Goal: Check status: Check status

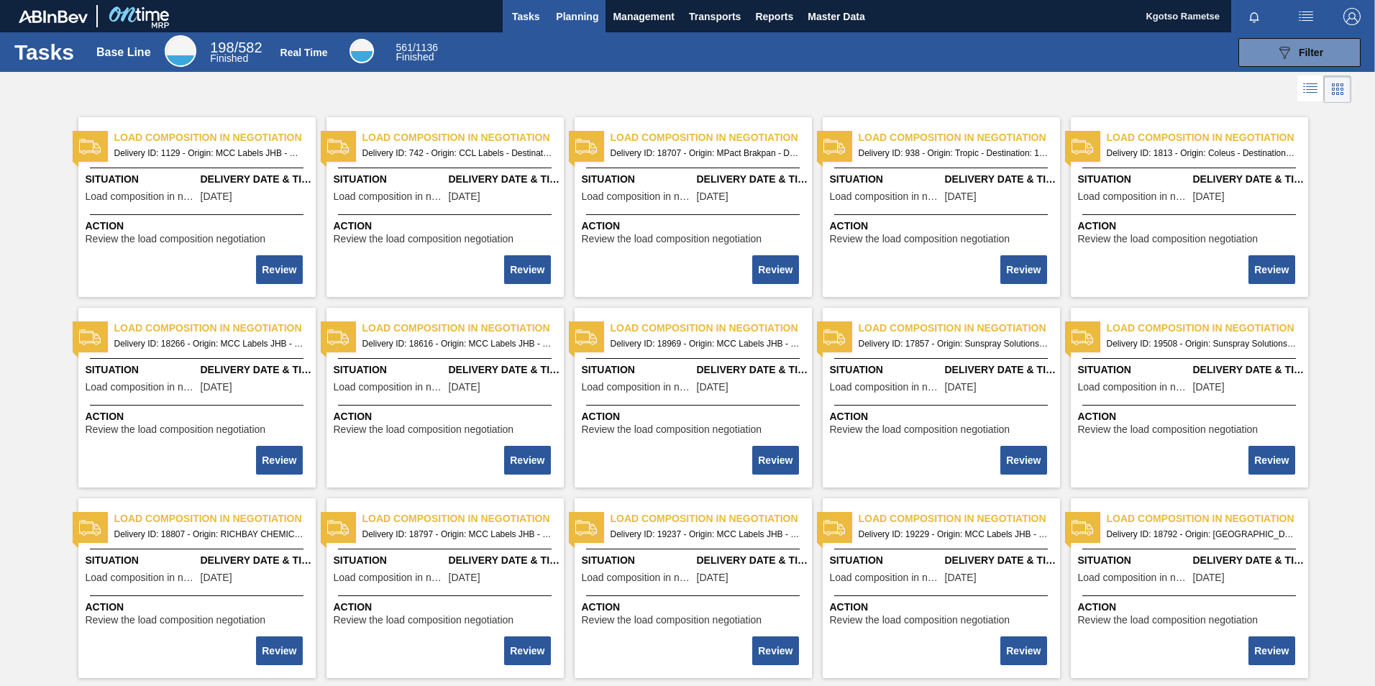
click at [565, 16] on span "Planning" at bounding box center [577, 16] width 42 height 17
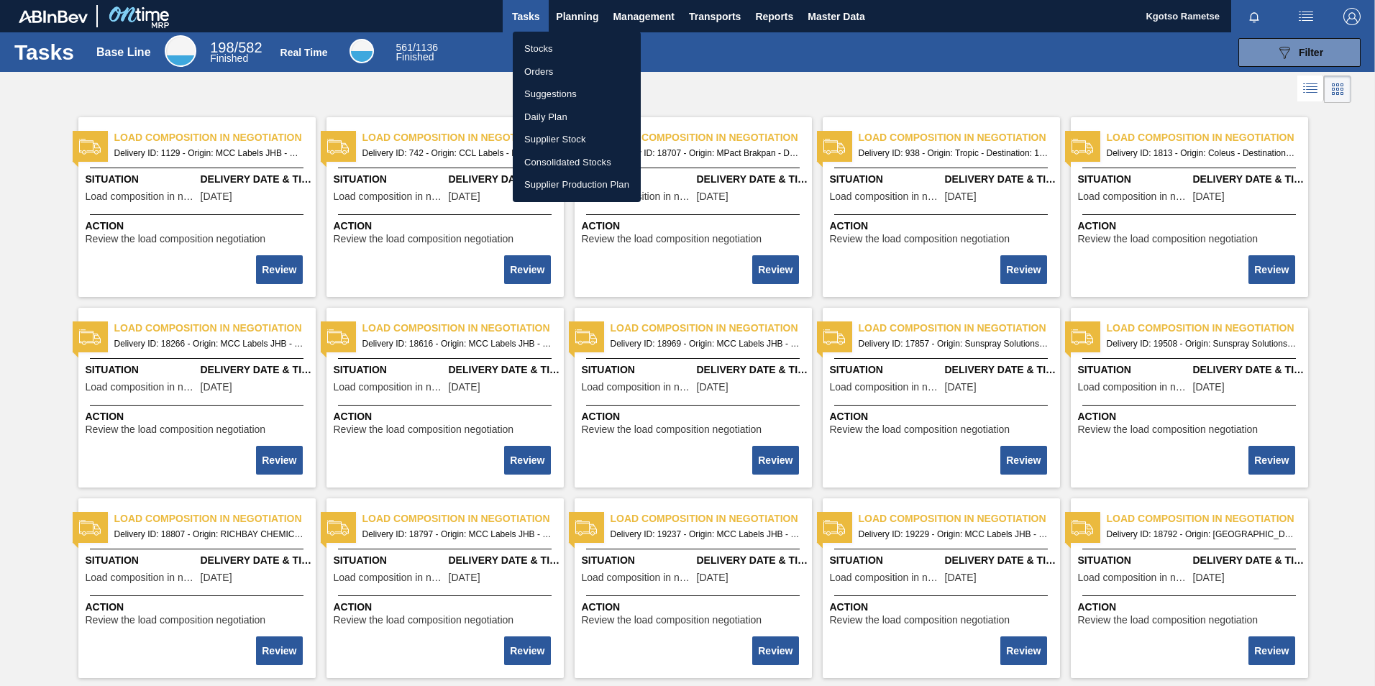
click at [568, 42] on li "Stocks" at bounding box center [577, 48] width 128 height 23
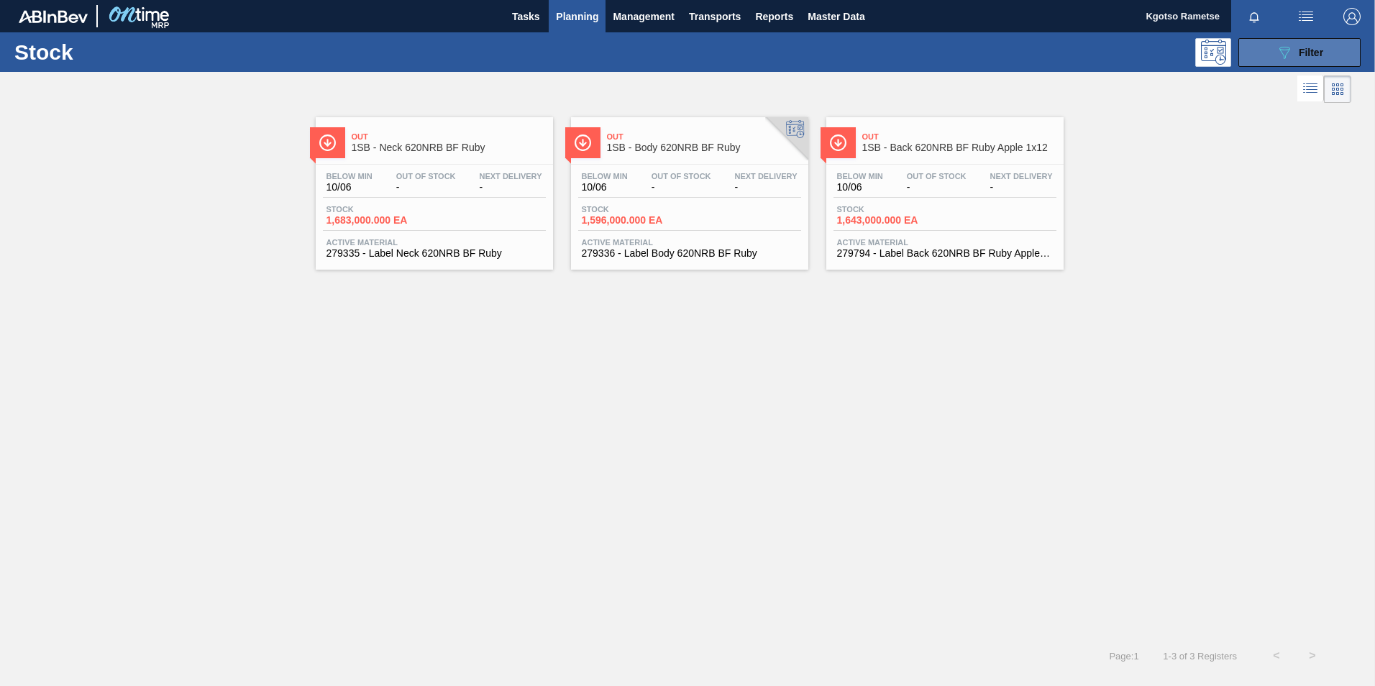
click at [1307, 47] on span "Filter" at bounding box center [1311, 53] width 24 height 12
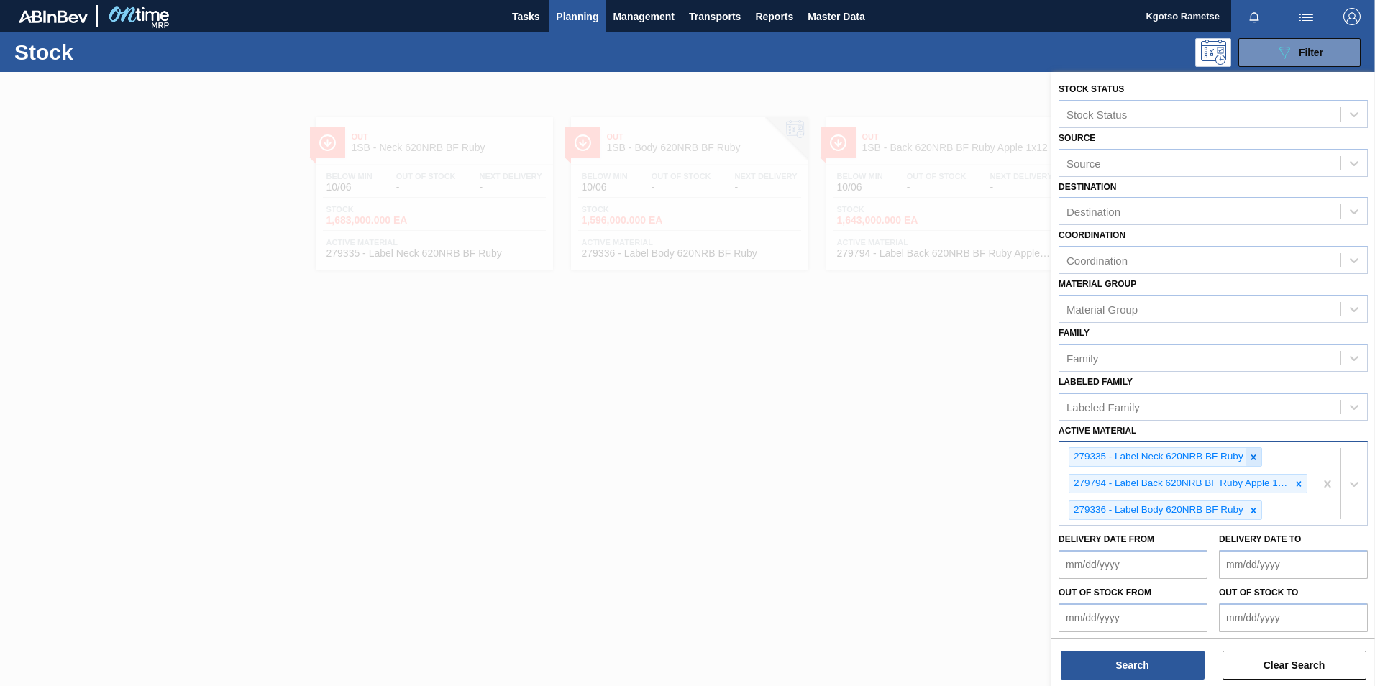
click at [1260, 459] on div at bounding box center [1254, 457] width 16 height 18
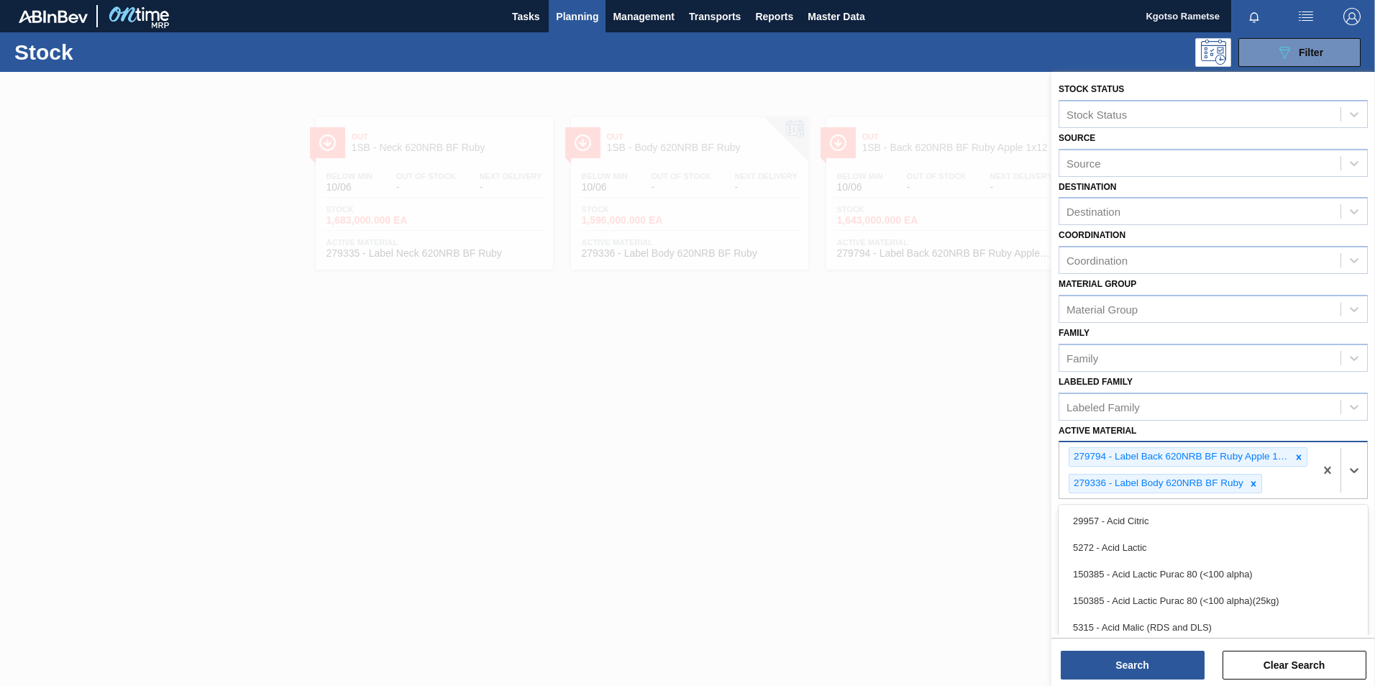
click at [1286, 459] on div "279794 - Label Back 620NRB BF Ruby Apple 1x12" at bounding box center [1181, 457] width 222 height 18
click at [1297, 456] on icon at bounding box center [1299, 457] width 5 height 5
click at [1258, 461] on icon at bounding box center [1254, 457] width 10 height 10
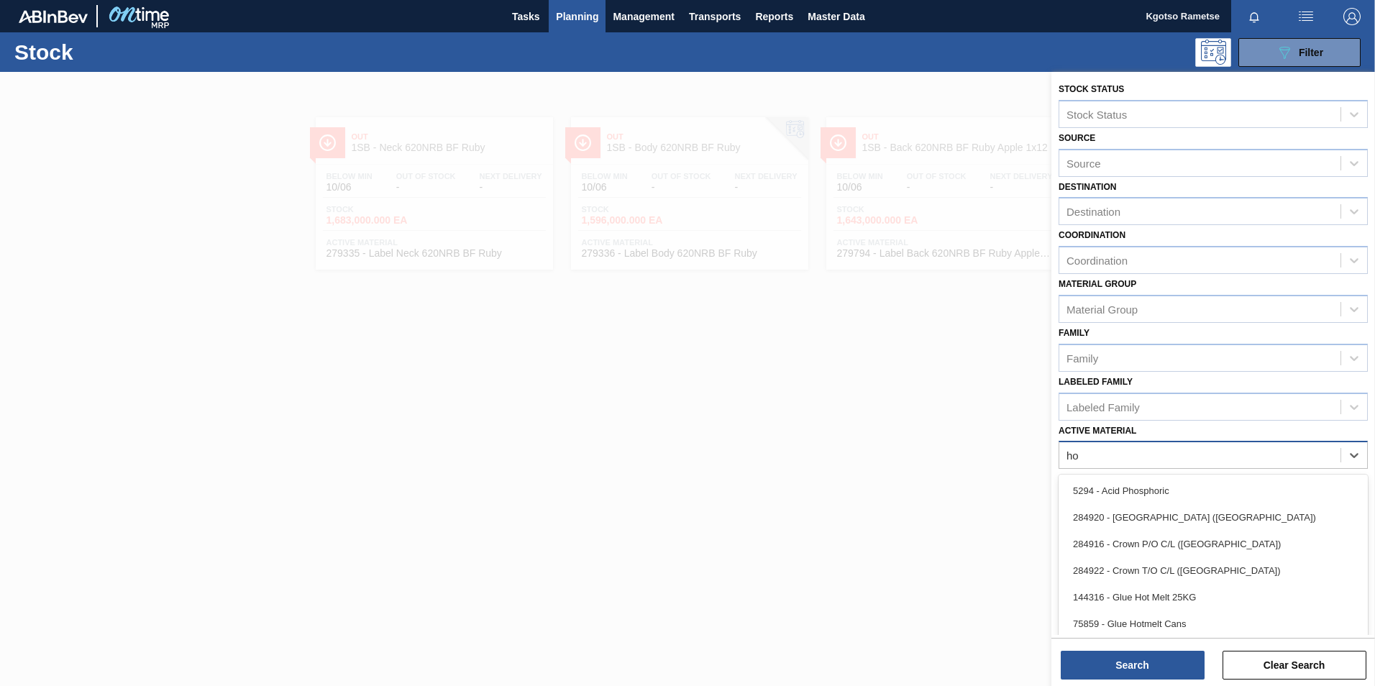
type Material "h"
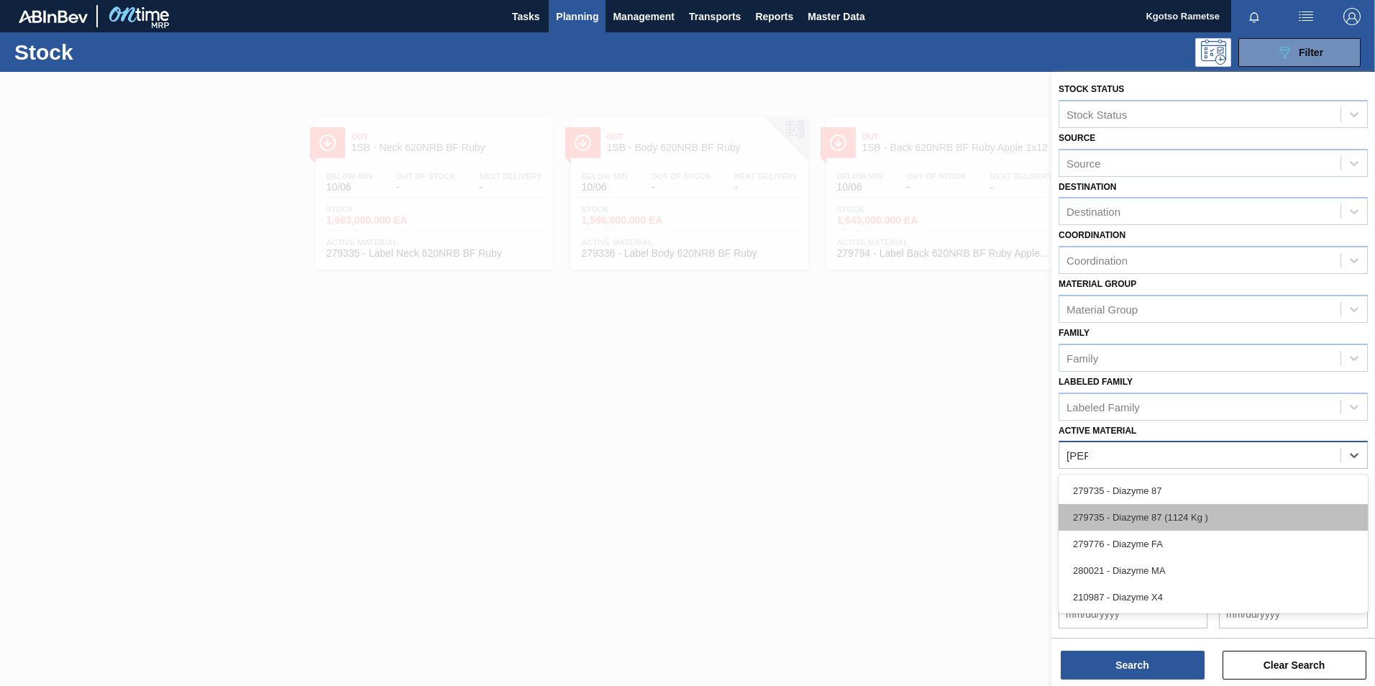
type Material "[PERSON_NAME]"
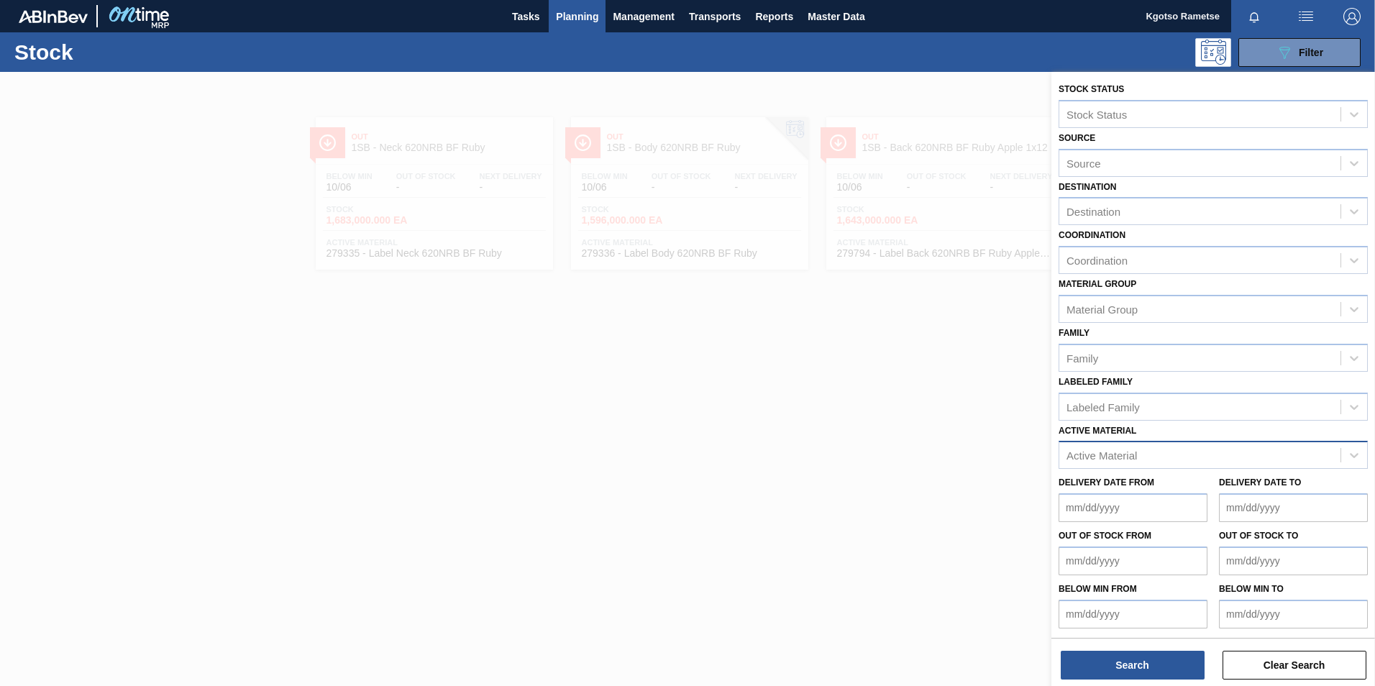
click at [1155, 530] on div "Out of Stock from" at bounding box center [1133, 551] width 149 height 50
click at [1083, 452] on div "Active Material" at bounding box center [1102, 456] width 70 height 12
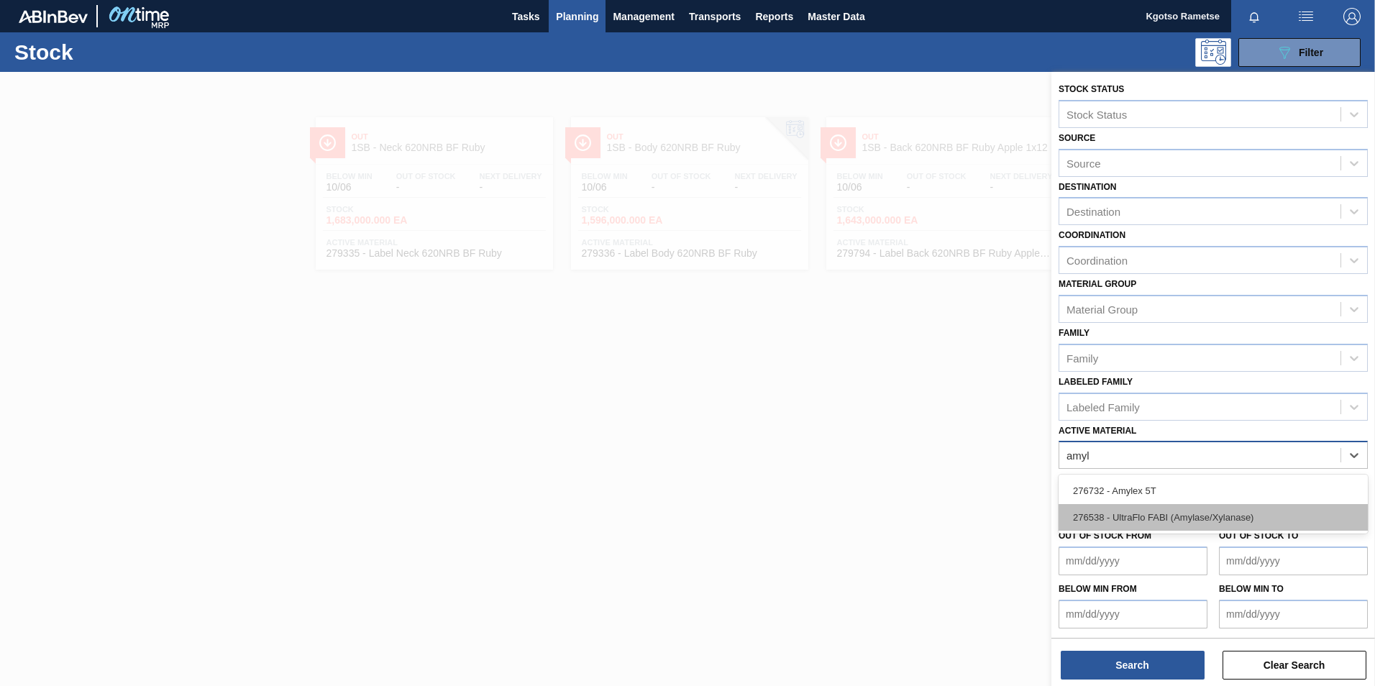
type Material "amyl"
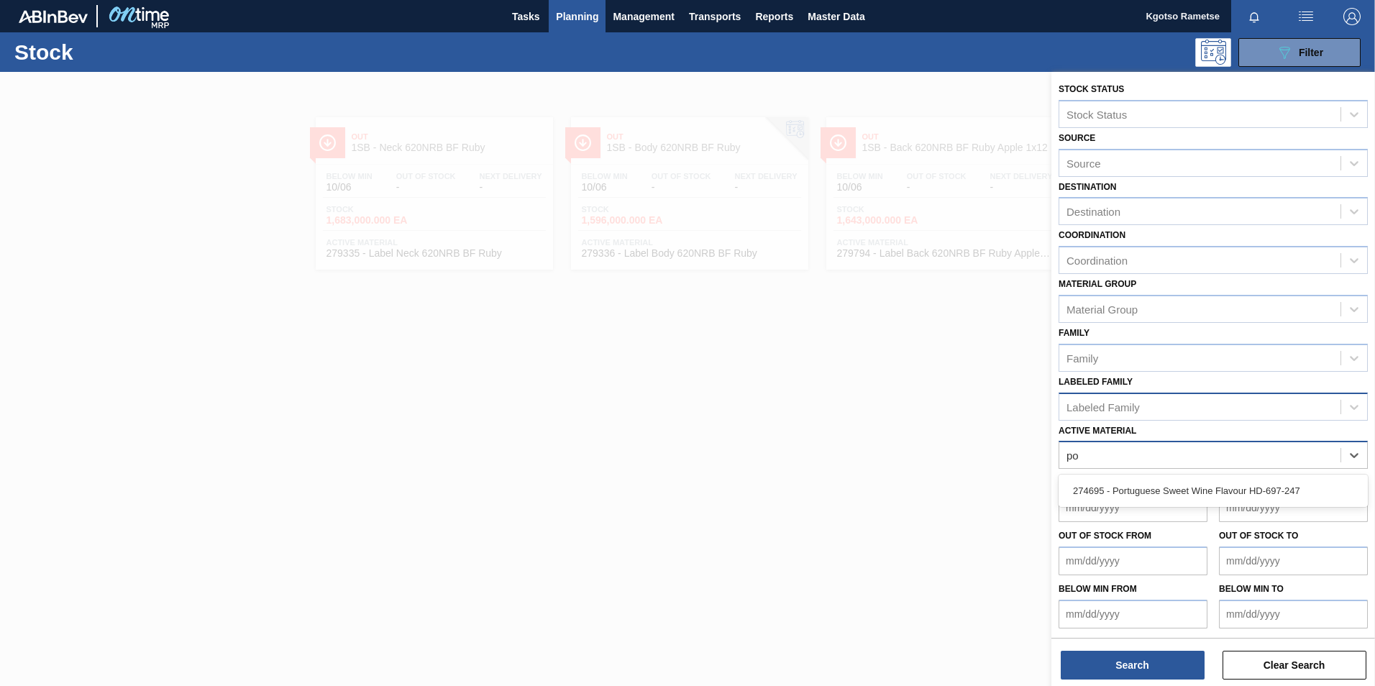
type Material "pot"
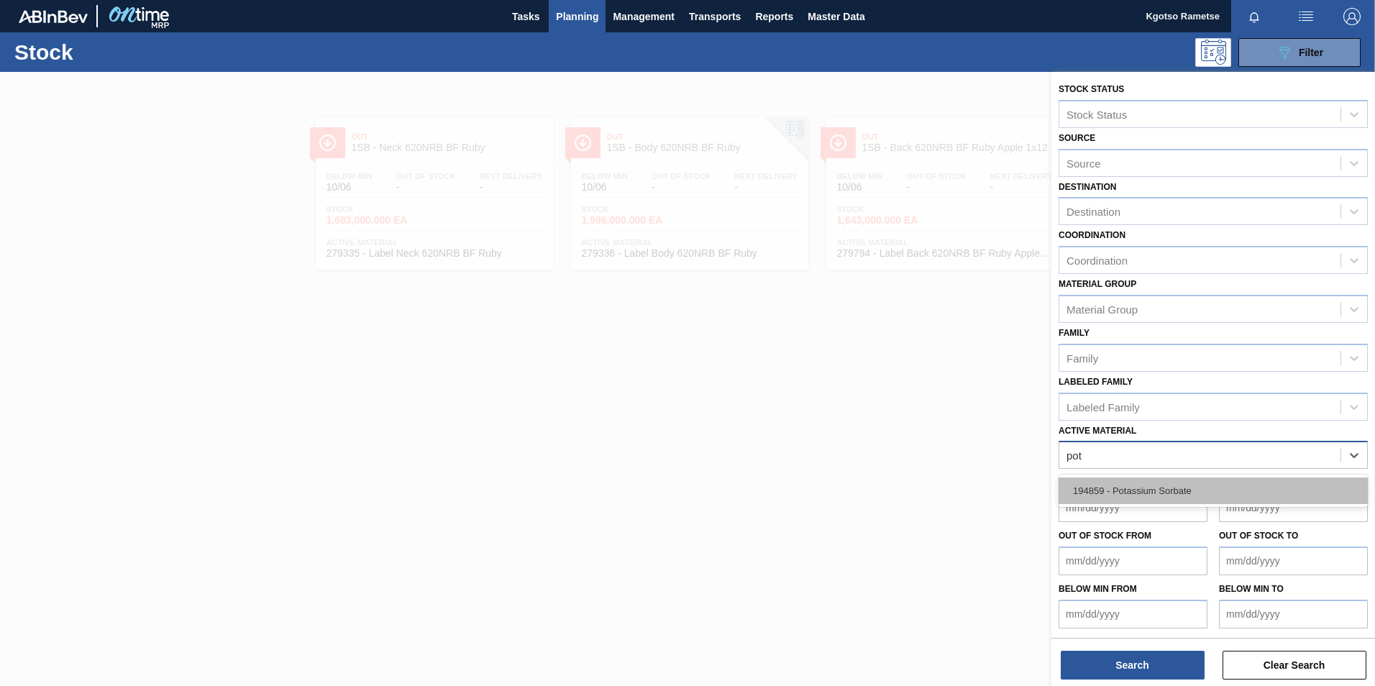
click at [1075, 491] on div "194859 - Potassium Sorbate" at bounding box center [1213, 491] width 309 height 27
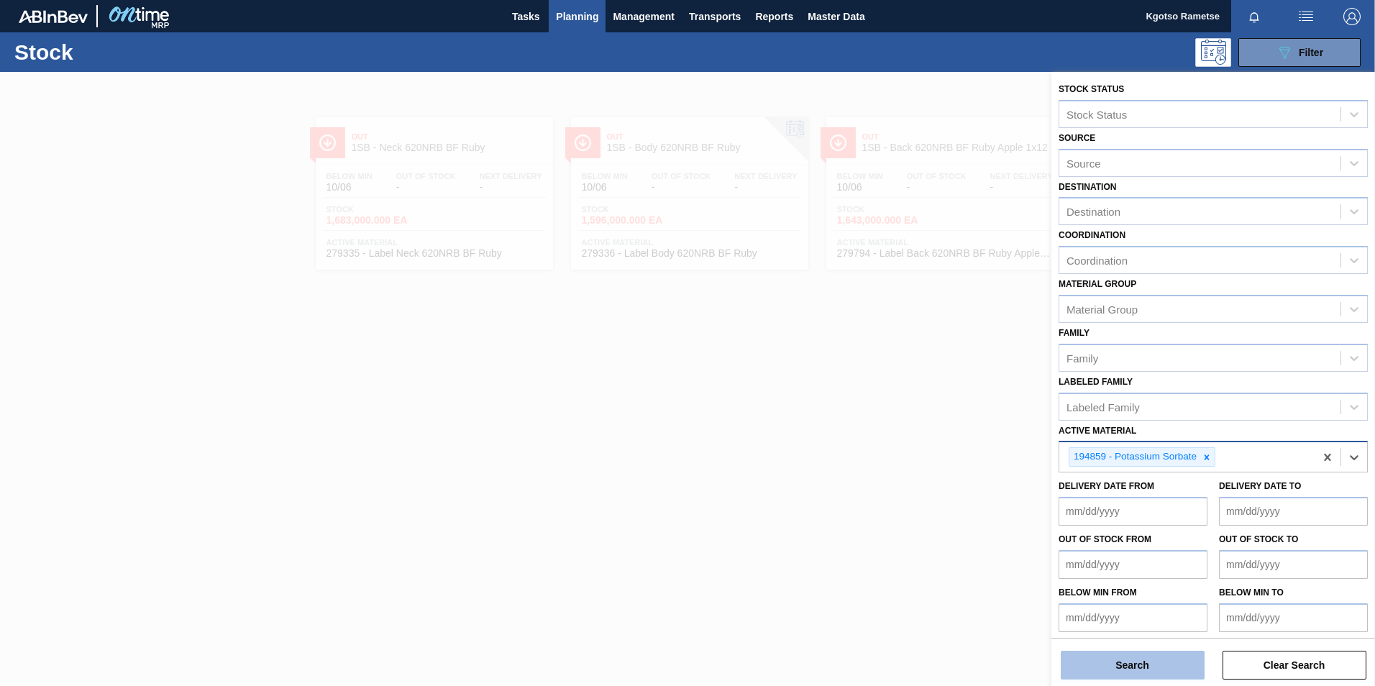
click at [1124, 670] on button "Search" at bounding box center [1133, 665] width 144 height 29
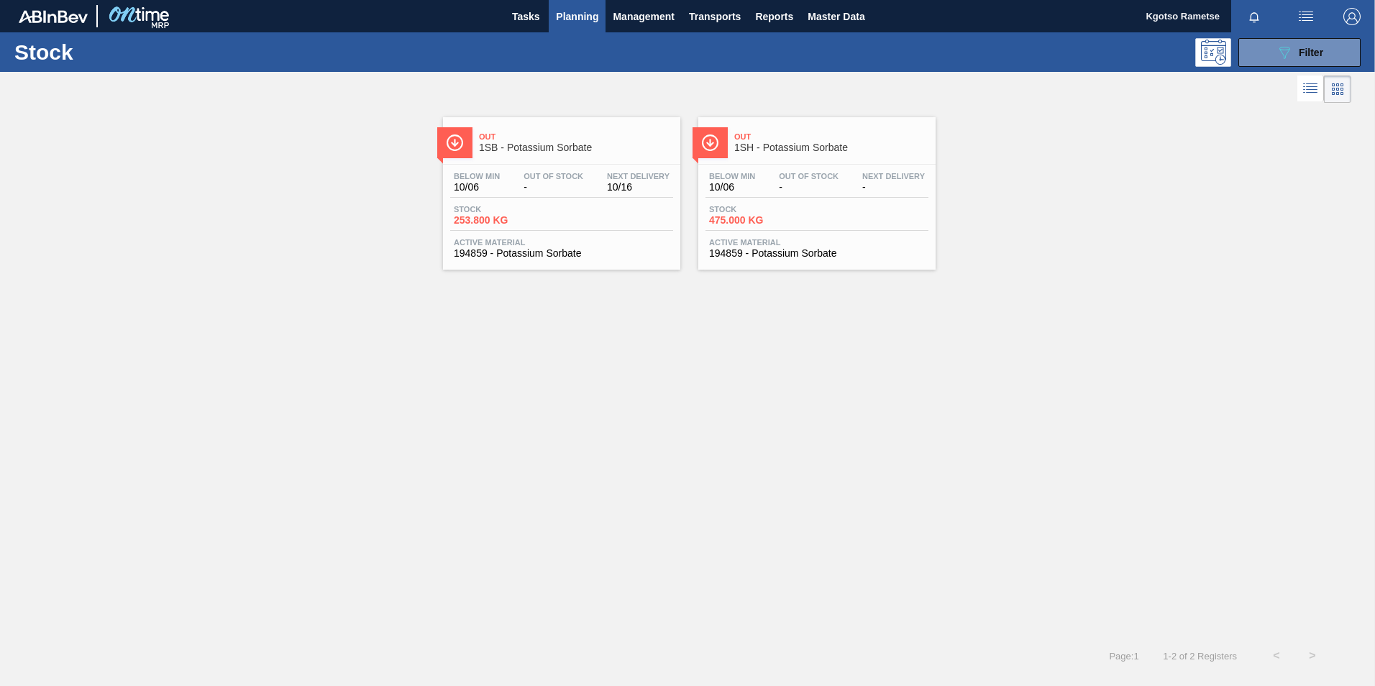
click at [578, 22] on span "Planning" at bounding box center [577, 16] width 42 height 17
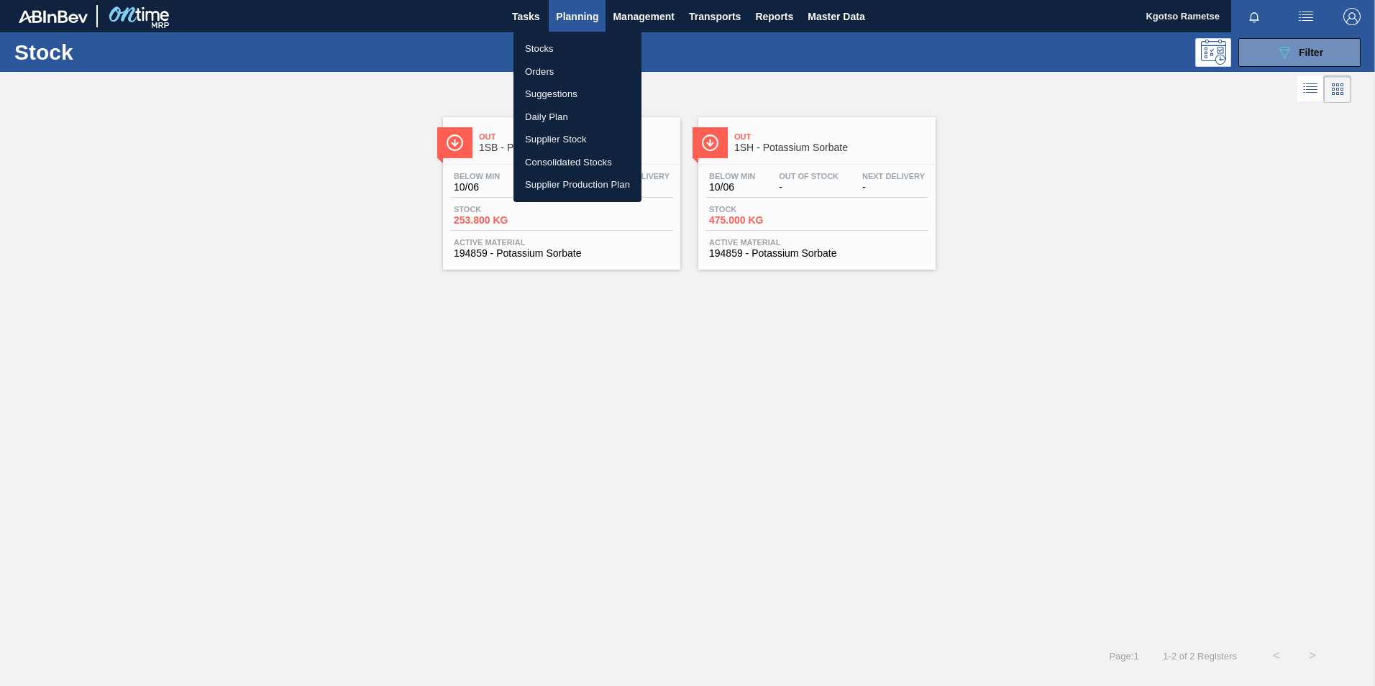
click at [544, 50] on li "Stocks" at bounding box center [578, 48] width 128 height 23
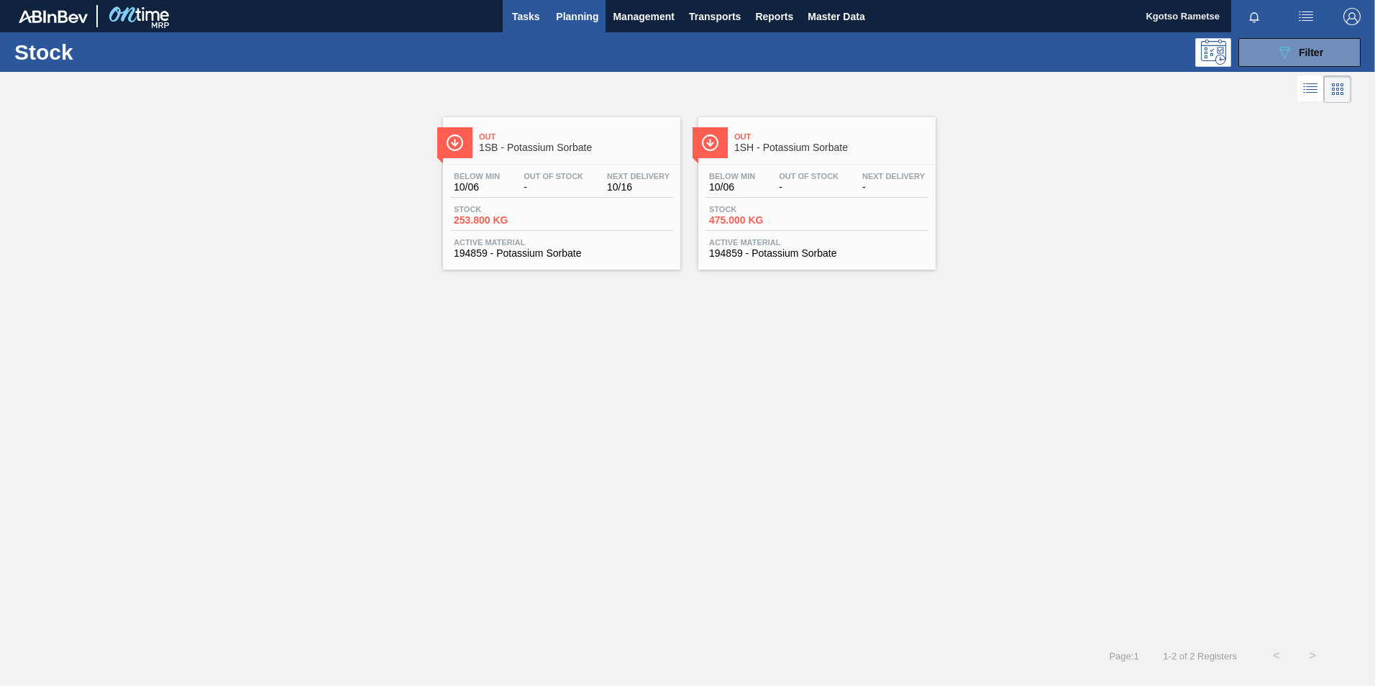
click at [523, 20] on span "Tasks" at bounding box center [526, 16] width 32 height 17
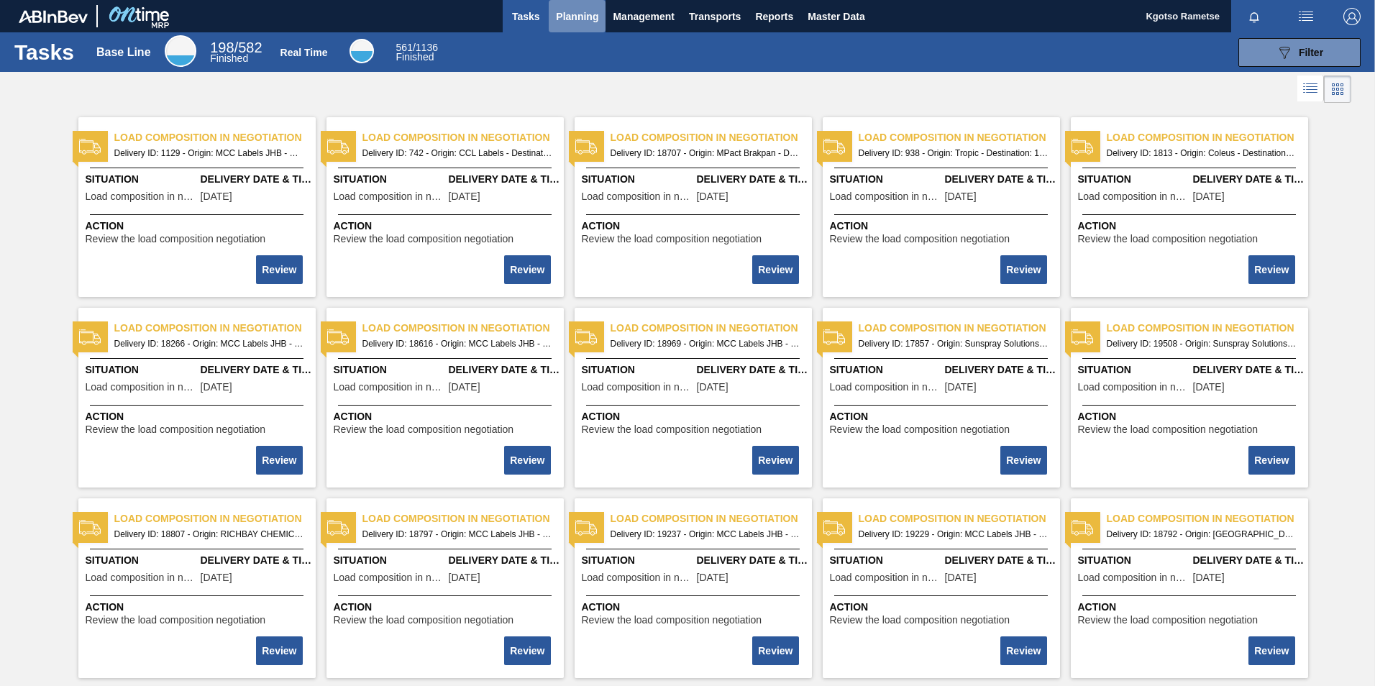
click at [567, 10] on span "Planning" at bounding box center [577, 16] width 42 height 17
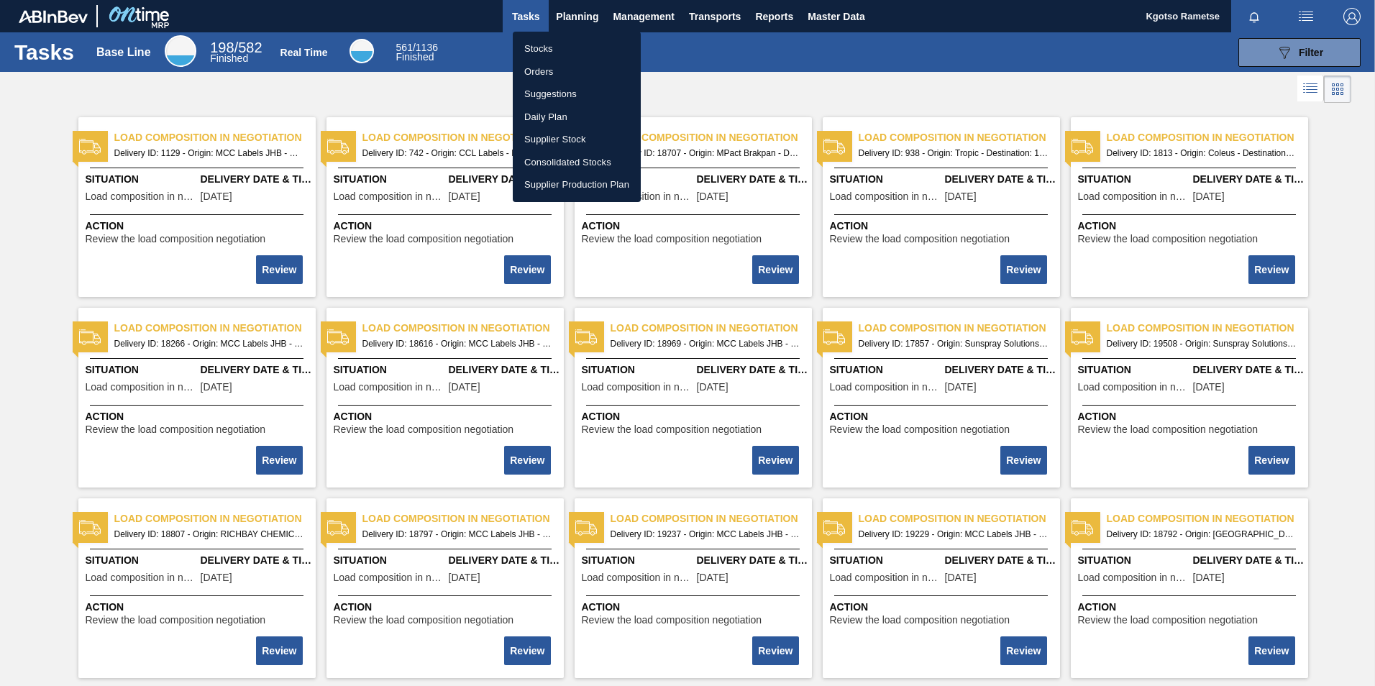
drag, startPoint x: 545, startPoint y: 44, endPoint x: 545, endPoint y: 37, distance: 7.2
click at [545, 44] on li "Stocks" at bounding box center [577, 48] width 128 height 23
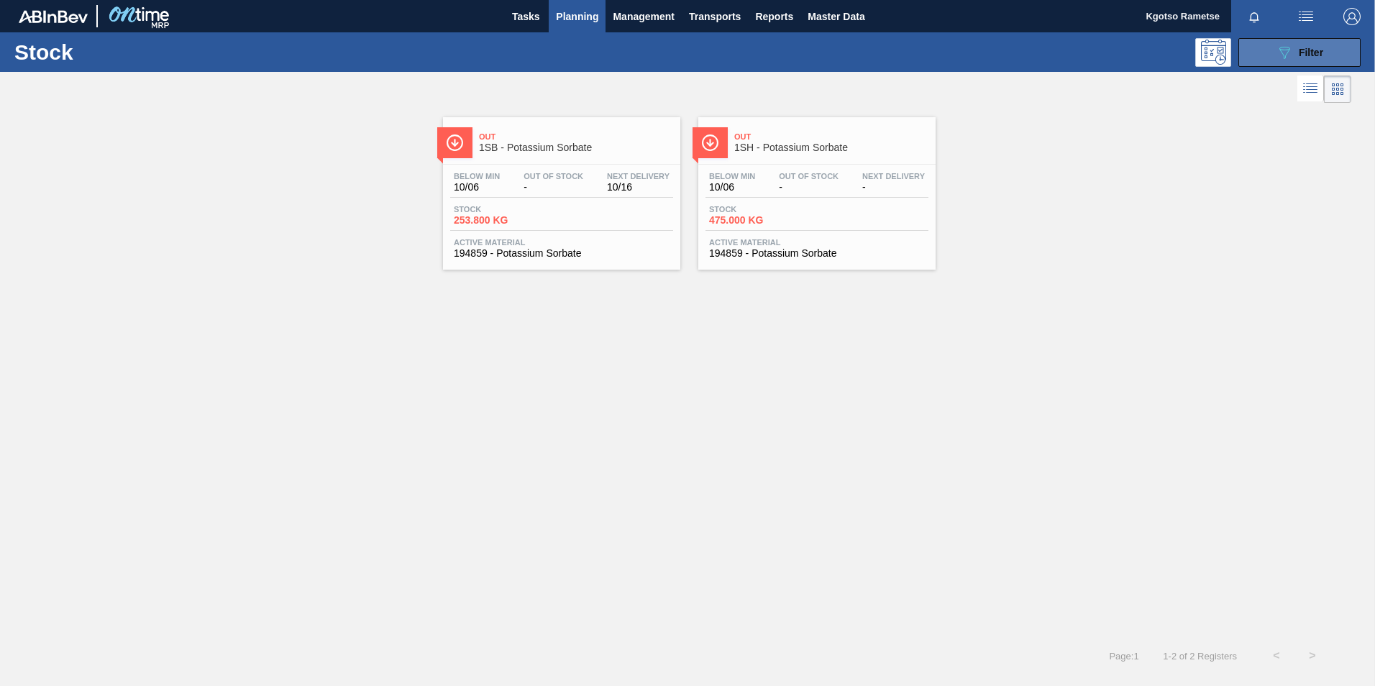
click at [1287, 66] on button "089F7B8B-B2A5-4AFE-B5C0-19BA573D28AC Filter" at bounding box center [1300, 52] width 122 height 29
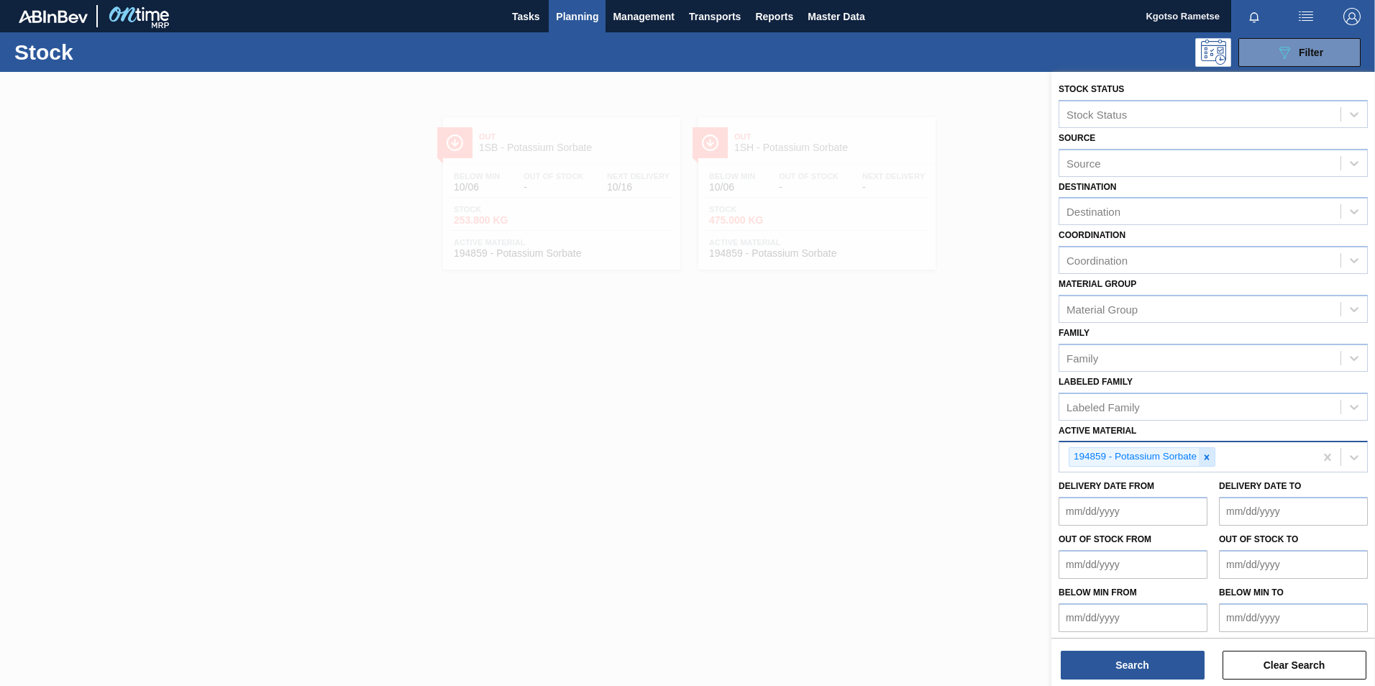
click at [1214, 457] on div at bounding box center [1207, 457] width 16 height 18
paste Material "285239 285240 285241 285251 285252 285263 285265 285266 285267 285268 285269 OL…"
type Material "285239 285240 285241 285251 285252 285263 285265 285266 285267 285268 285269 OL…"
drag, startPoint x: 1348, startPoint y: 452, endPoint x: 1273, endPoint y: 453, distance: 75.5
click at [1280, 455] on div "Active Material" at bounding box center [1213, 455] width 309 height 28
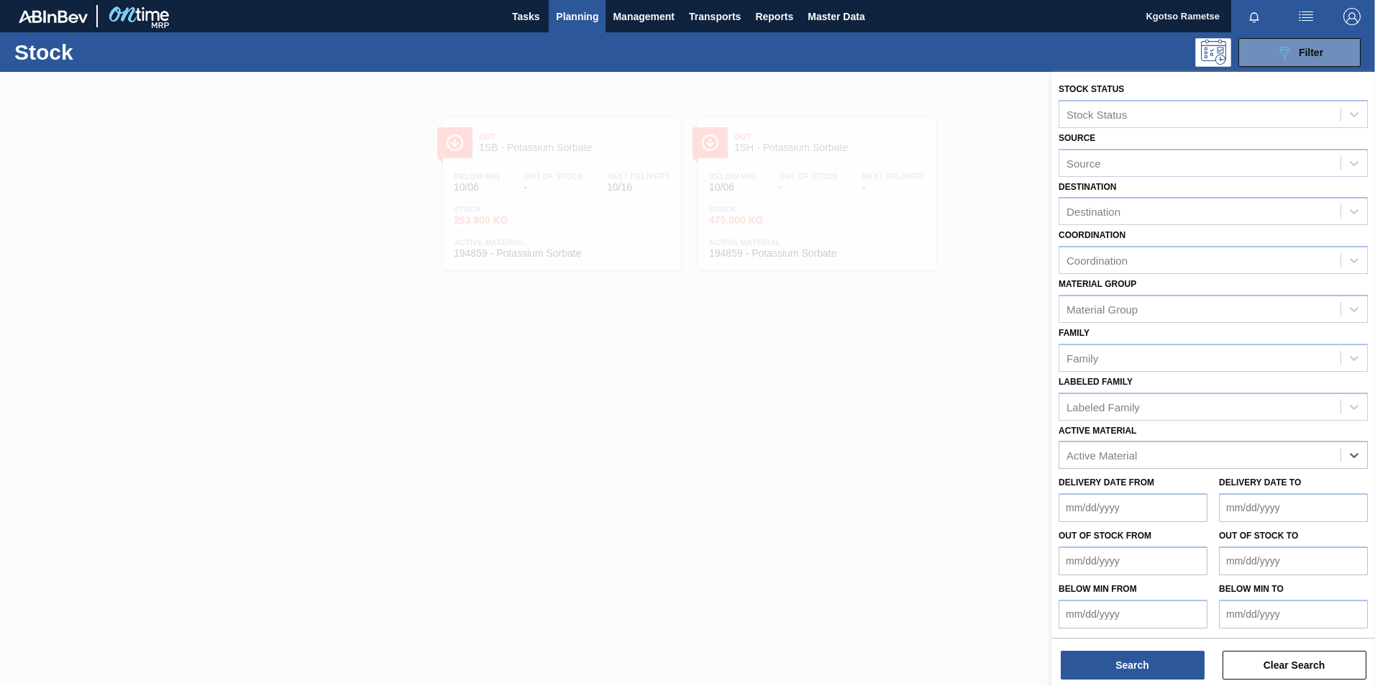
paste Material "285239 285240 285241 285251 285252 285263 285265 285266 285267 285268 285269 OL…"
click at [1260, 459] on Material "285239 285240 285241 285251 285252 285263 285265 285266 285267 285268 285269 OL…" at bounding box center [1013, 456] width 652 height 12
click at [1331, 451] on Material "285239 285240 285241 285251 285252 285263 285265 285266 285267 285268 285269 OL…" at bounding box center [1013, 456] width 652 height 12
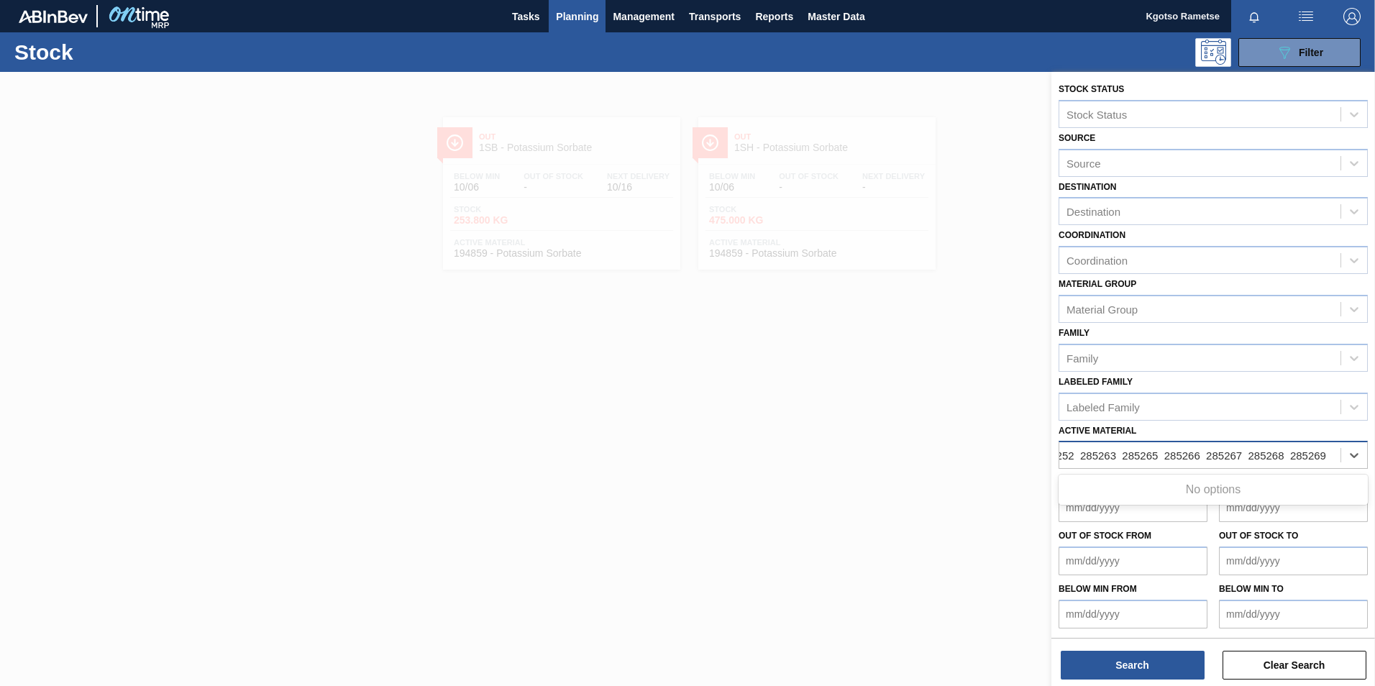
type Material "285239 285240 285241 285251 285252 285263 285265 285266 285267 285268 285269"
drag, startPoint x: 1326, startPoint y: 458, endPoint x: 782, endPoint y: 464, distance: 543.9
click at [1052, 465] on div "Stock Status Stock Status Source Source Destination Destination Coordination Co…" at bounding box center [1214, 415] width 324 height 686
click at [767, 479] on div at bounding box center [687, 415] width 1375 height 686
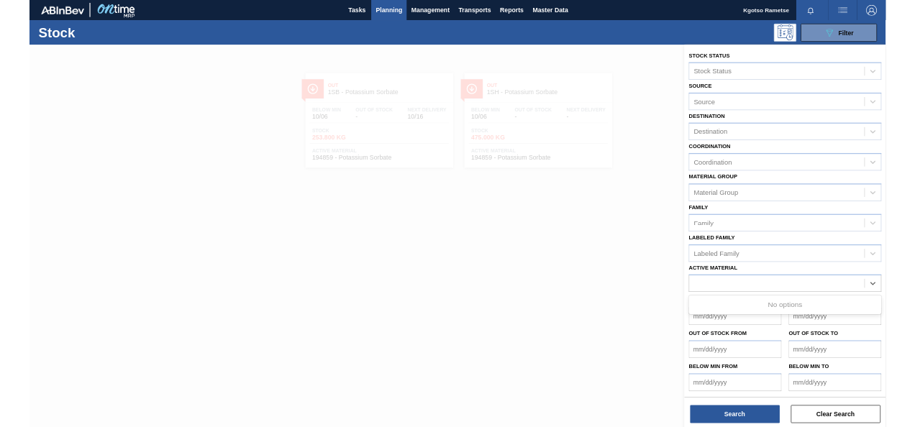
scroll to position [0, 0]
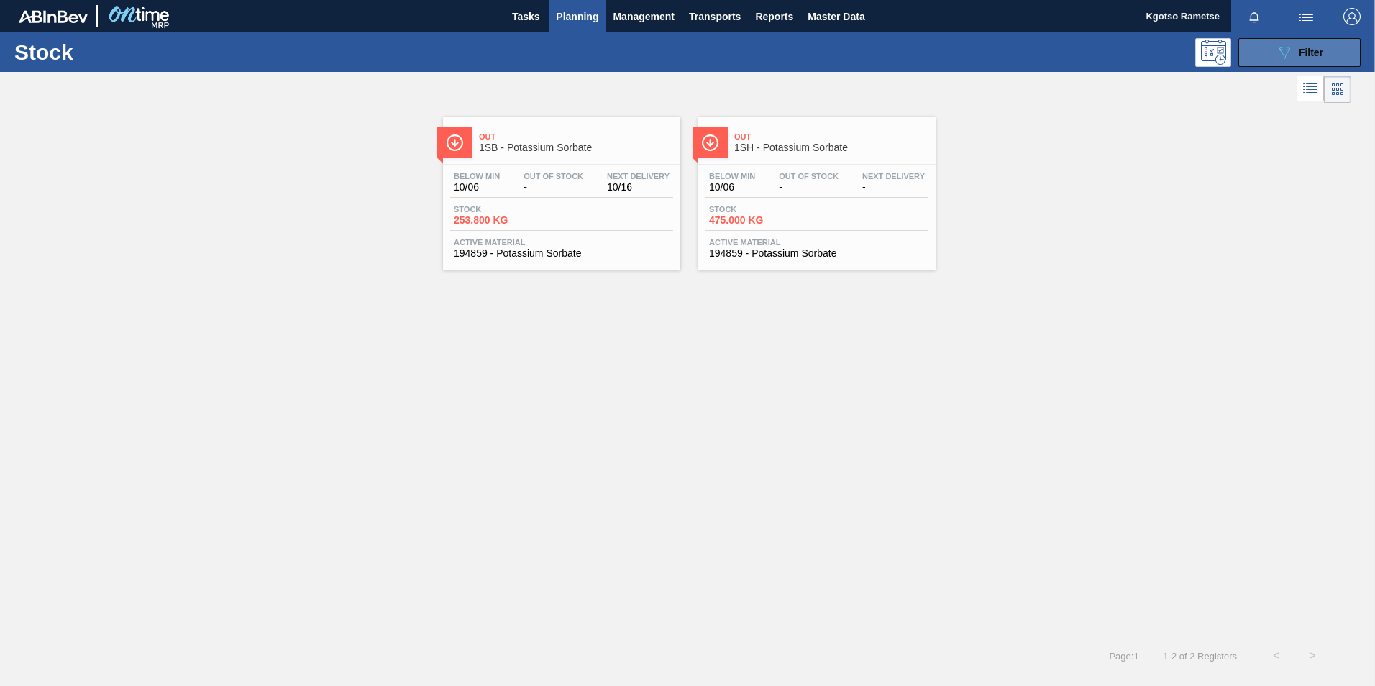
click at [1273, 47] on button "089F7B8B-B2A5-4AFE-B5C0-19BA573D28AC Filter" at bounding box center [1300, 52] width 122 height 29
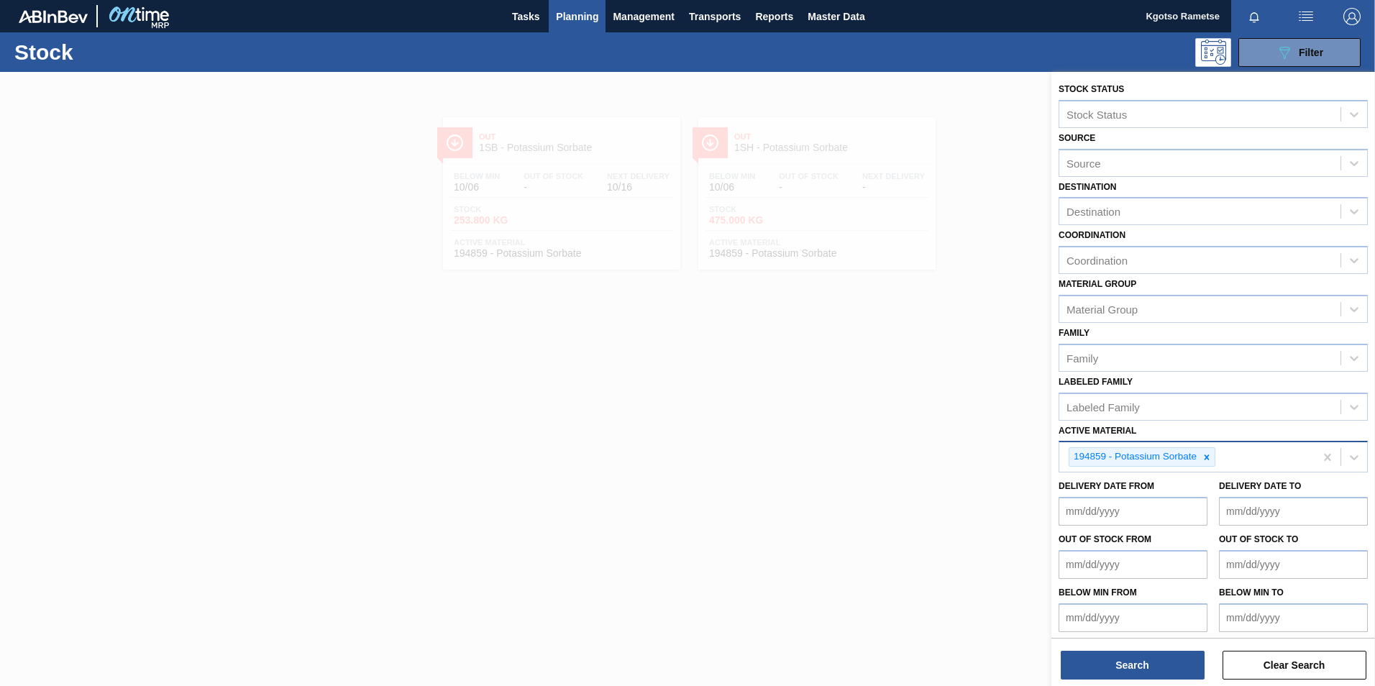
click at [1207, 455] on icon at bounding box center [1207, 457] width 10 height 10
paste Material "285269"
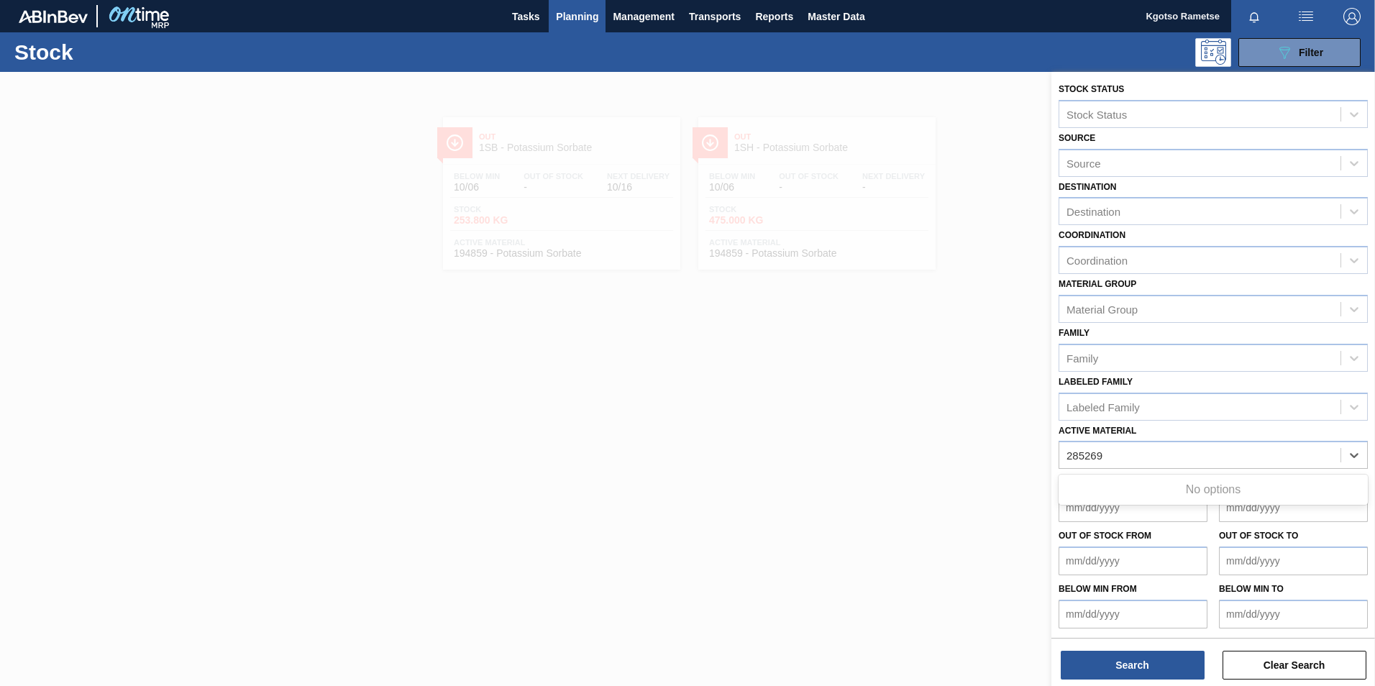
type Material "285269"
click at [1041, 460] on div at bounding box center [687, 415] width 1375 height 686
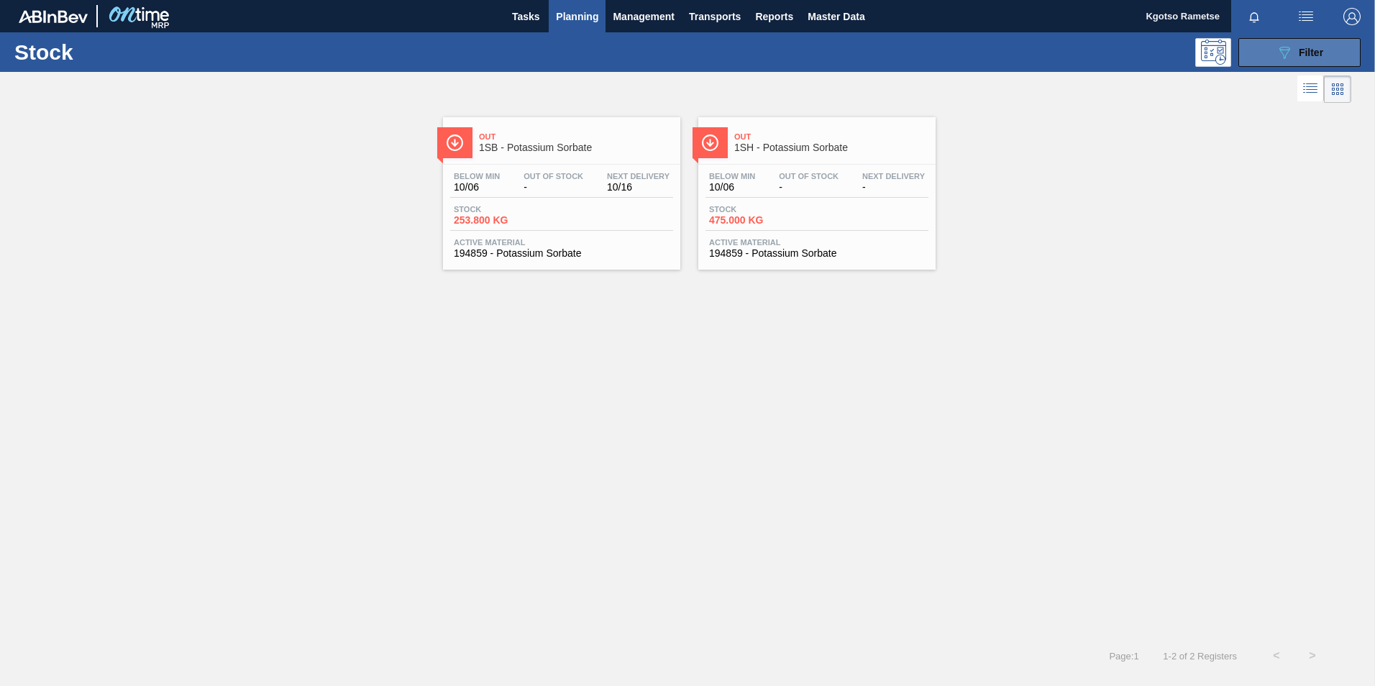
click at [1260, 52] on button "089F7B8B-B2A5-4AFE-B5C0-19BA573D28AC Filter" at bounding box center [1300, 52] width 122 height 29
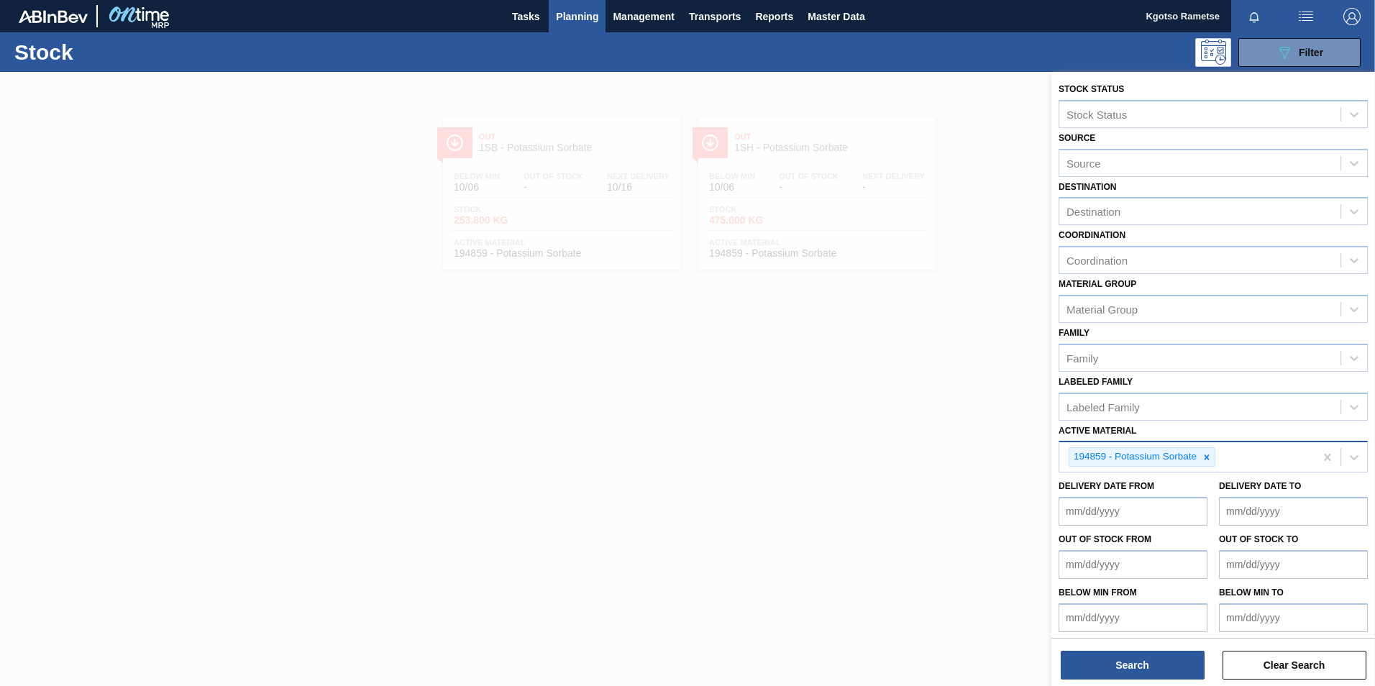
click at [1204, 454] on icon at bounding box center [1207, 457] width 10 height 10
paste Material "285268"
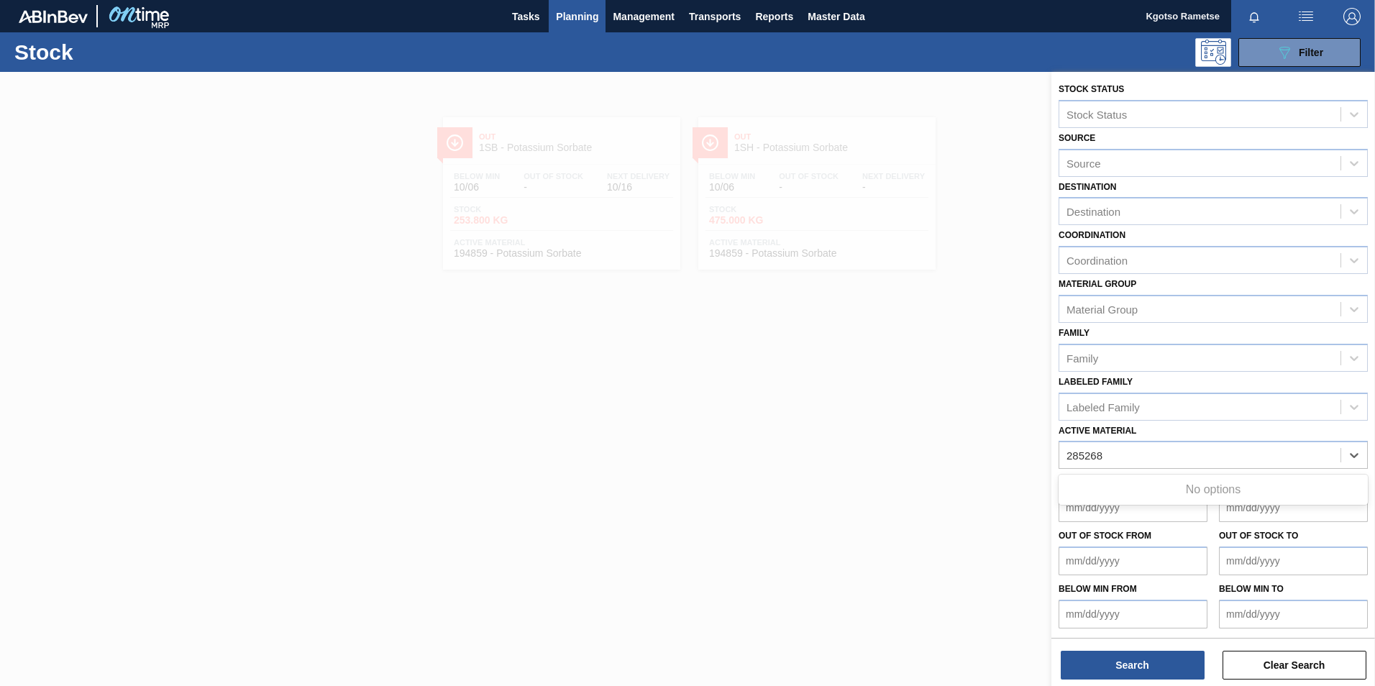
type Material "285268"
click at [1073, 455] on div "Active Material" at bounding box center [1102, 456] width 70 height 12
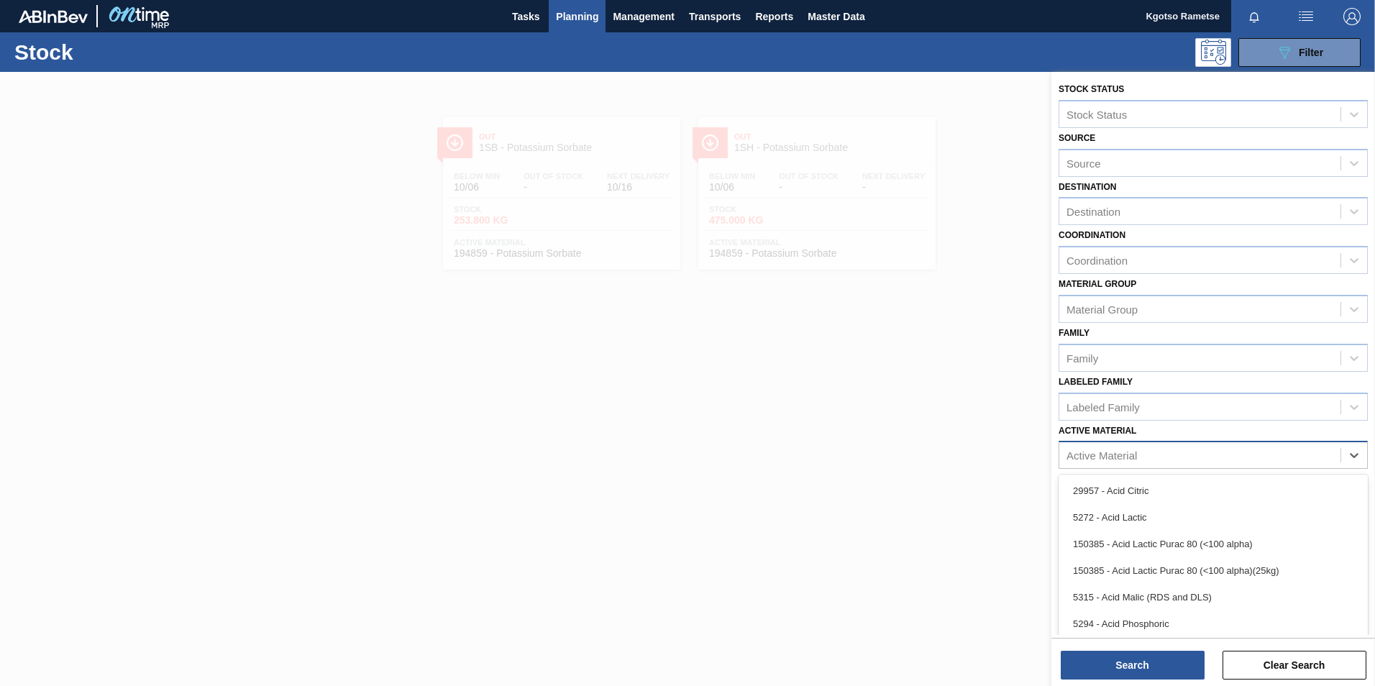
paste Material "285267"
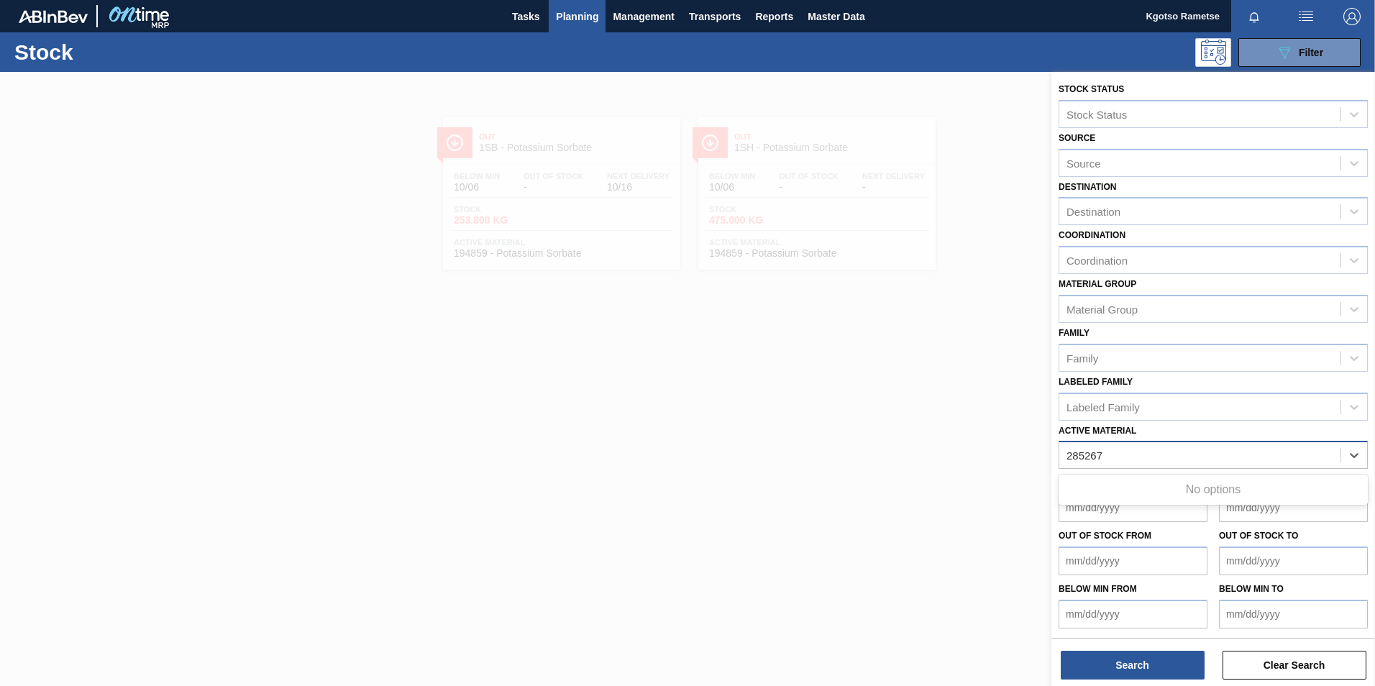
type Material "285267"
click at [1096, 455] on div "Active Material" at bounding box center [1102, 456] width 70 height 12
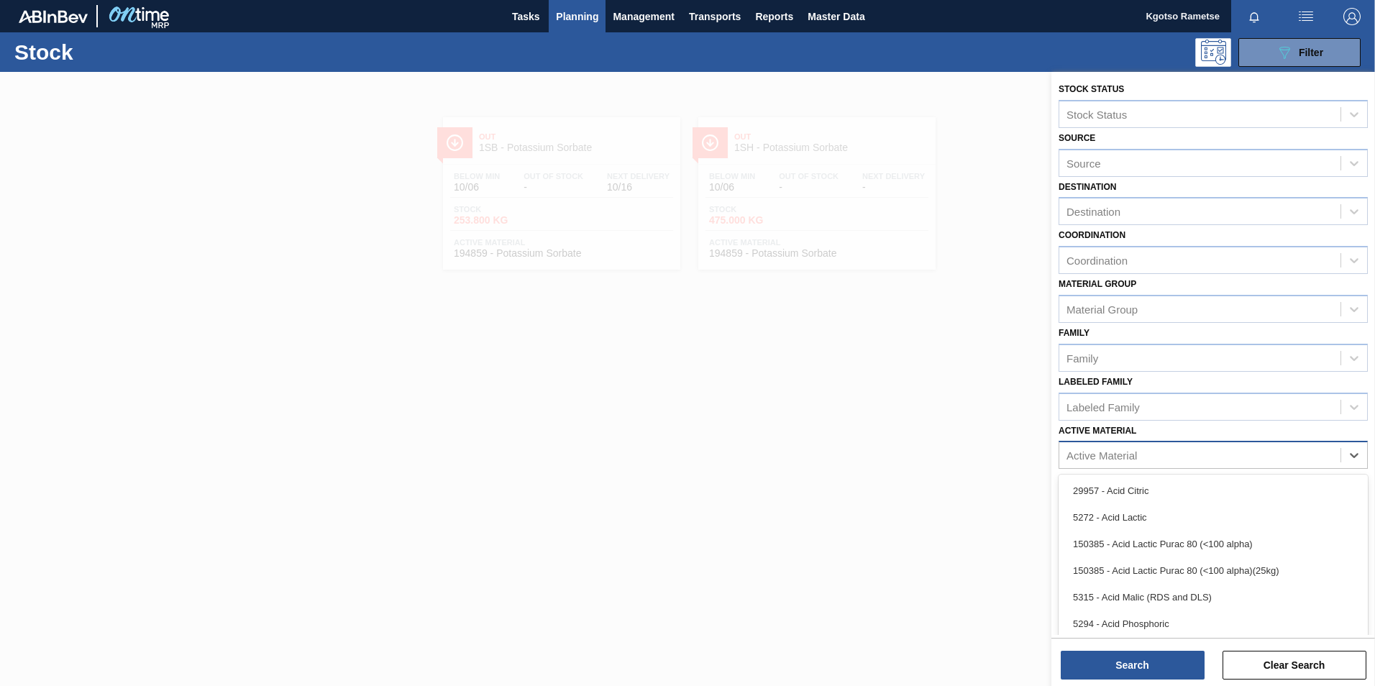
paste Material "285266"
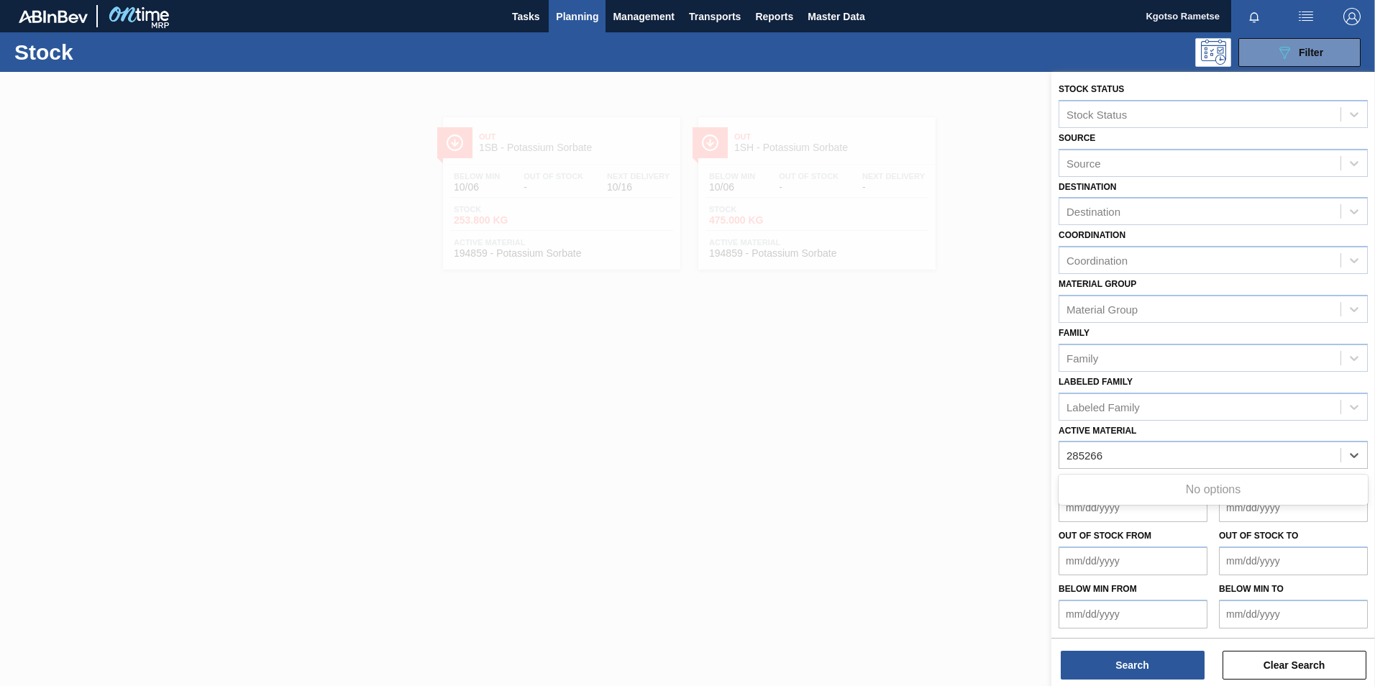
type Material "285266"
click at [1079, 453] on div "Active Material" at bounding box center [1102, 456] width 70 height 12
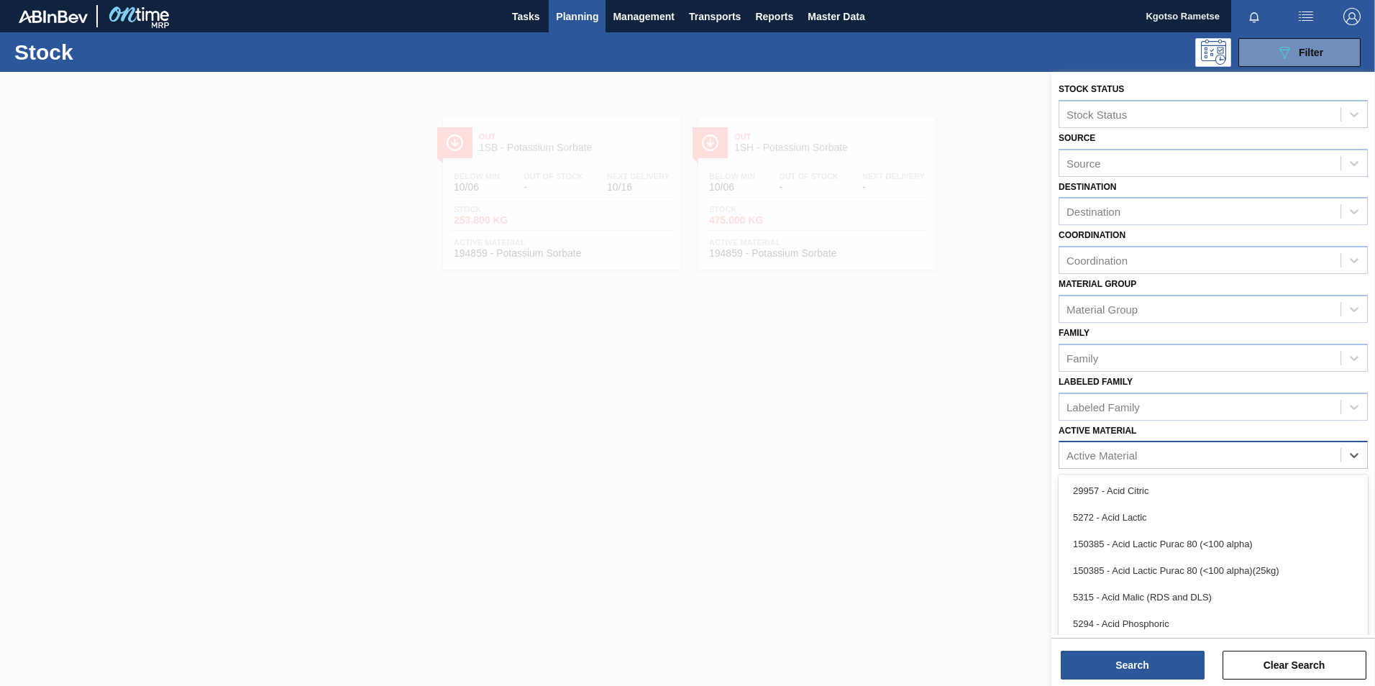
paste Material "285265"
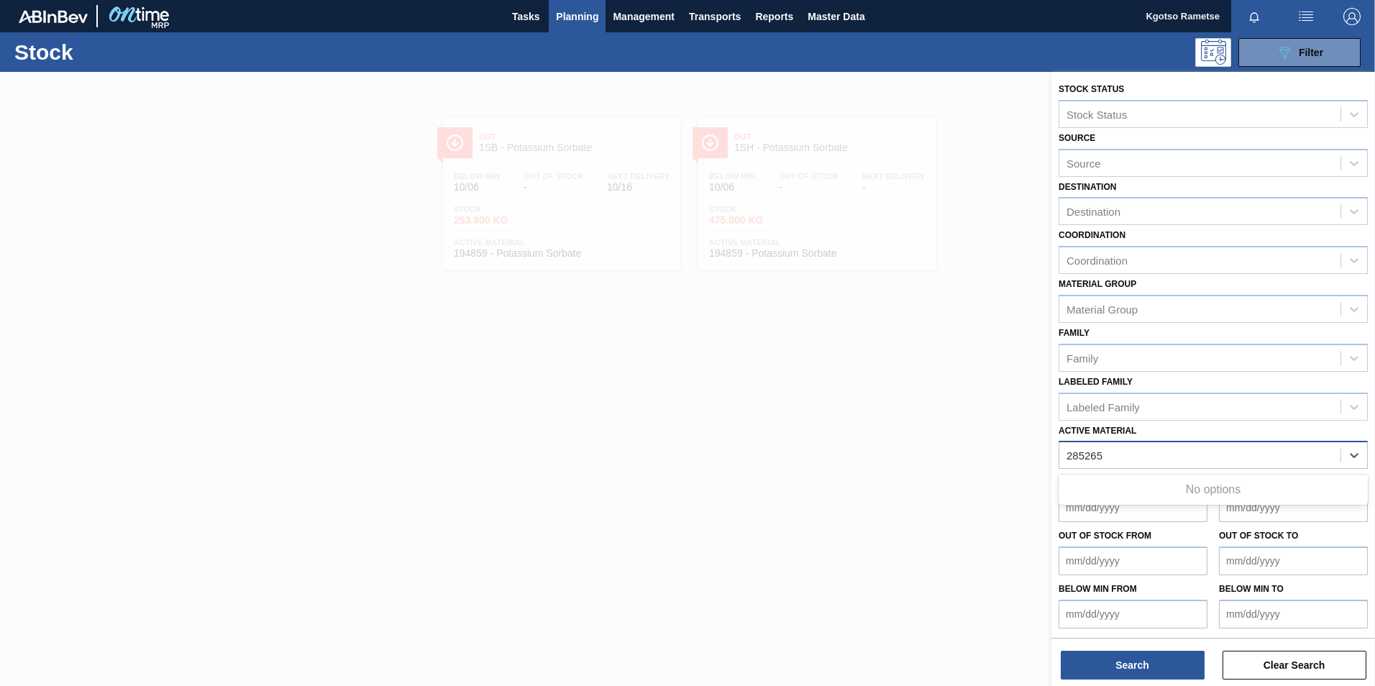
type Material "285265"
click at [1116, 432] on label "Active Material" at bounding box center [1098, 431] width 78 height 10
click at [1068, 450] on Material "Active Material" at bounding box center [1067, 456] width 1 height 12
paste Material "285263"
type Material "285263"
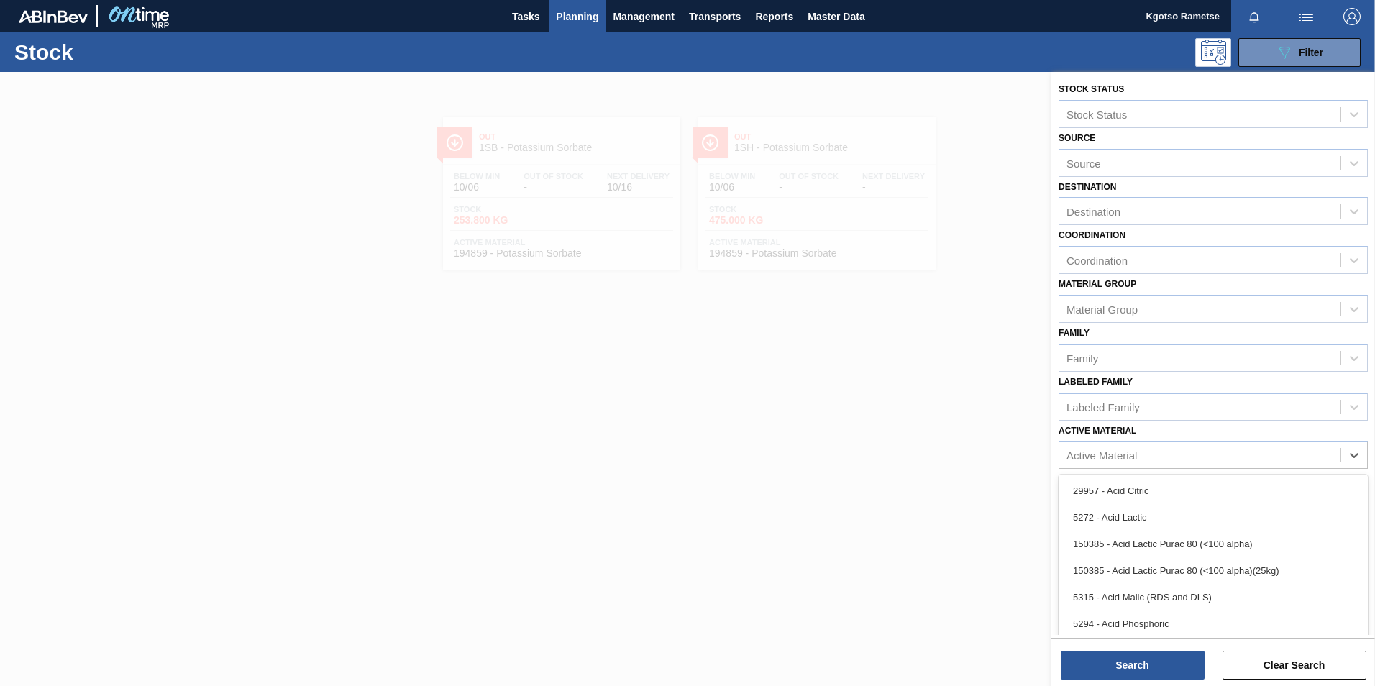
click at [1093, 450] on div "Active Material" at bounding box center [1102, 456] width 70 height 12
paste Material "285252"
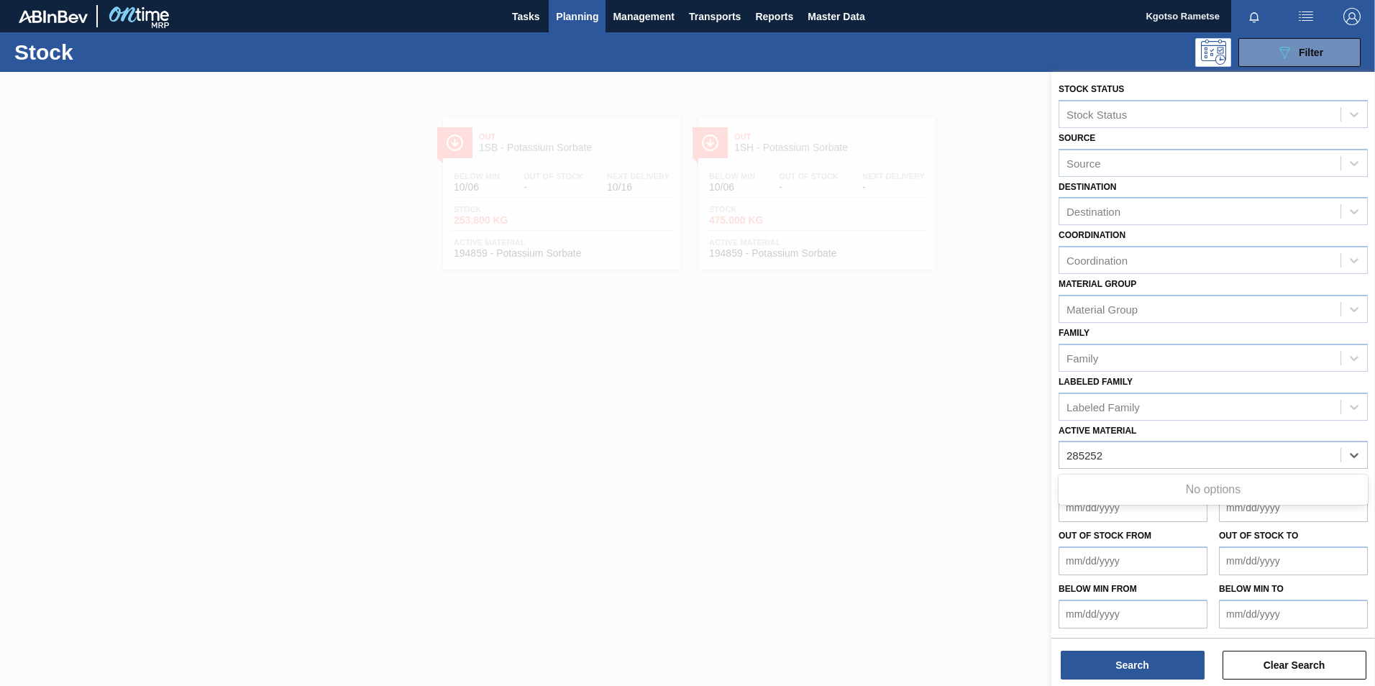
type Material "285252"
click at [1110, 467] on div "Stock Status Stock Status Source Source Destination Destination Coordination Co…" at bounding box center [1214, 354] width 324 height 564
drag, startPoint x: 1110, startPoint y: 467, endPoint x: 1101, endPoint y: 454, distance: 16.0
click at [1101, 454] on div "Active Material" at bounding box center [1102, 456] width 70 height 12
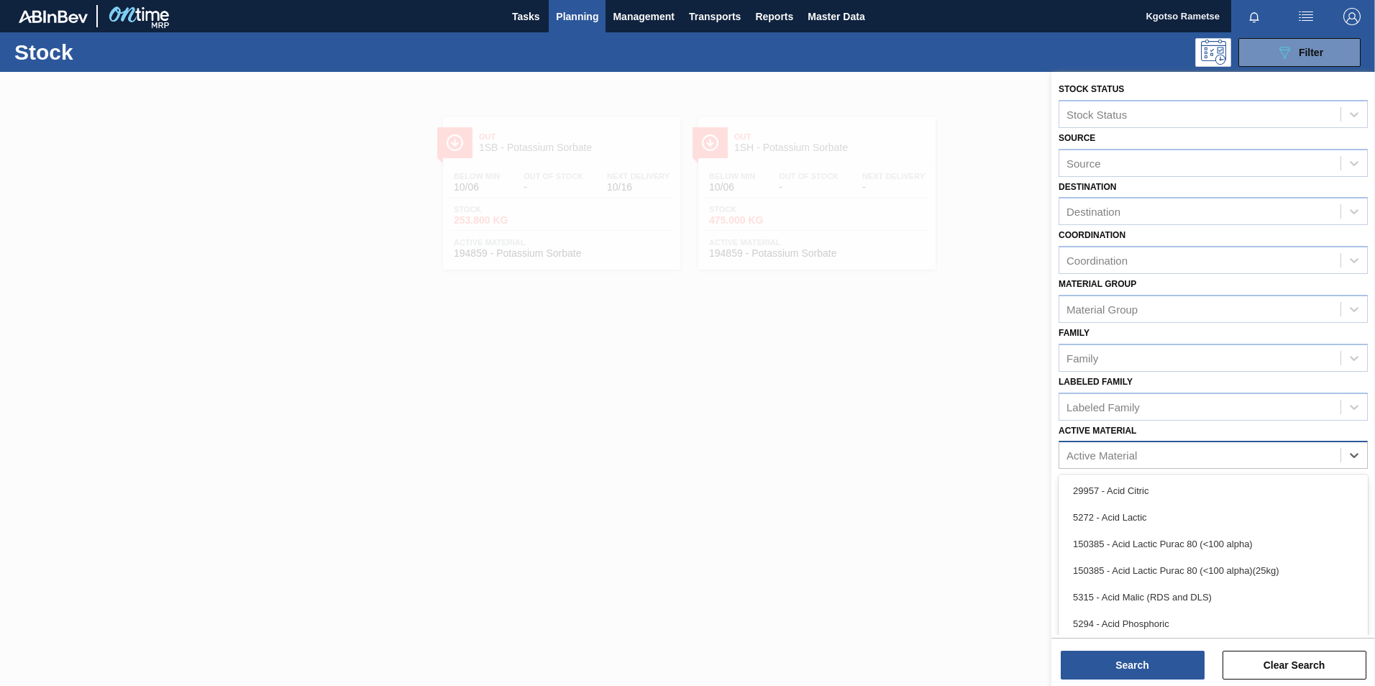
paste Material "285251"
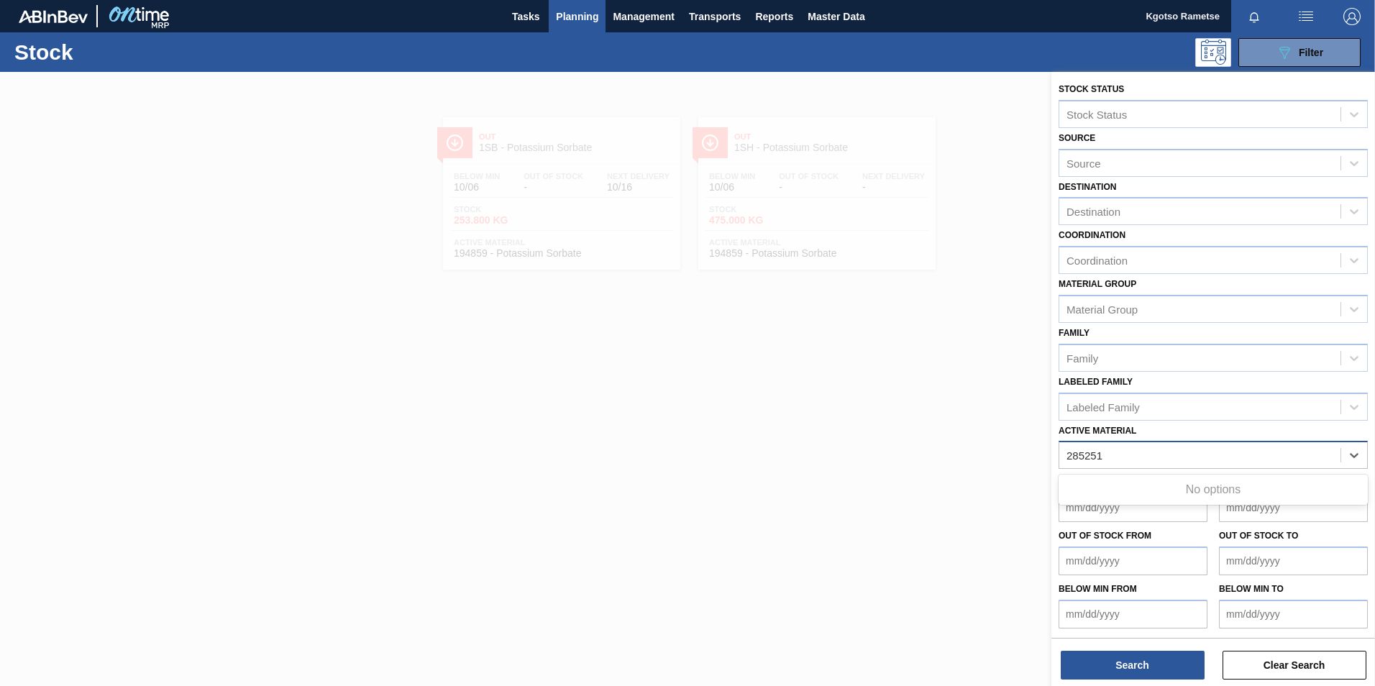
type Material "285251"
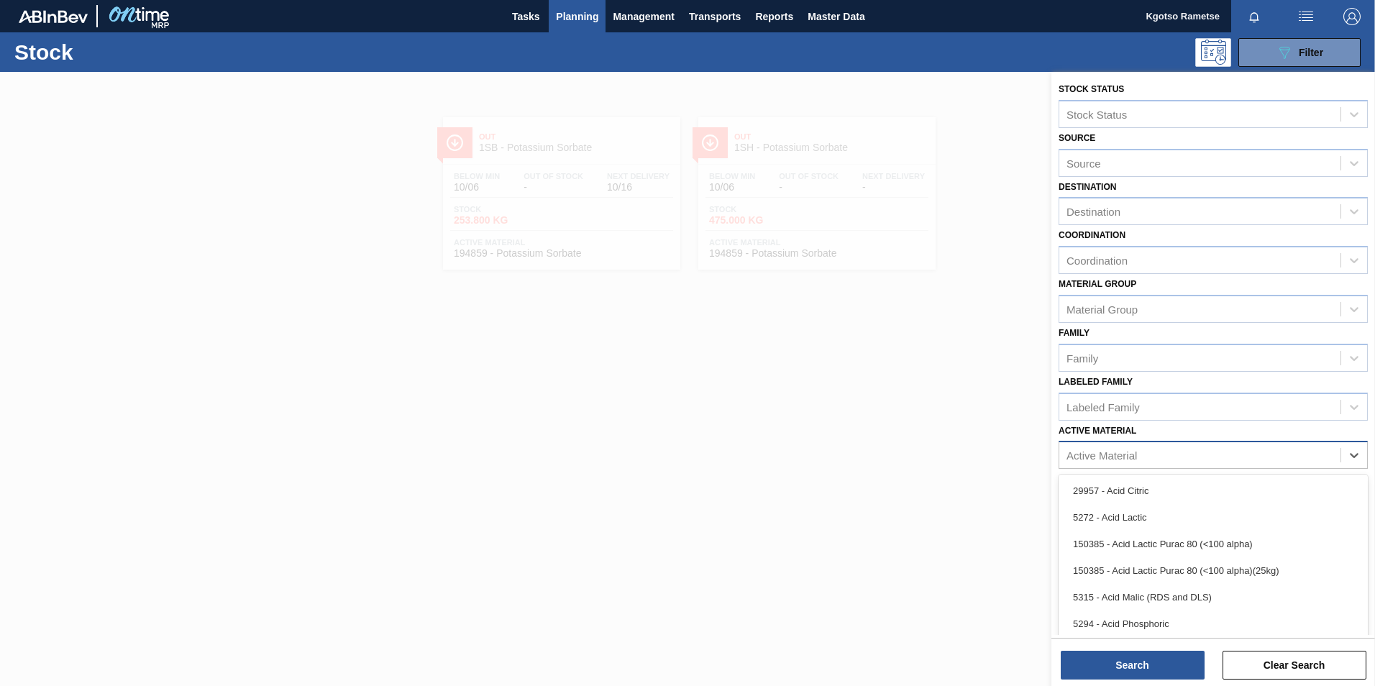
click at [1072, 451] on div "Active Material" at bounding box center [1102, 456] width 70 height 12
paste Material "285241"
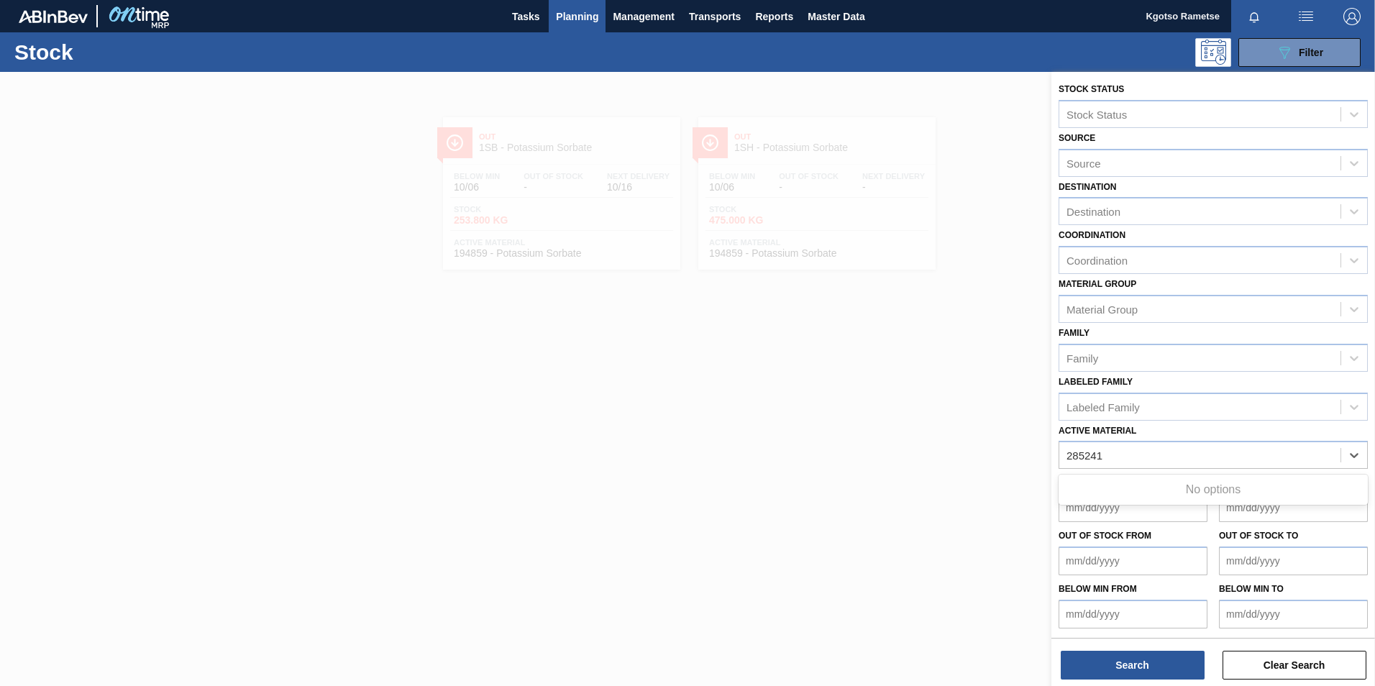
type Material "285241"
click at [1082, 461] on div "Active Material" at bounding box center [1102, 456] width 70 height 12
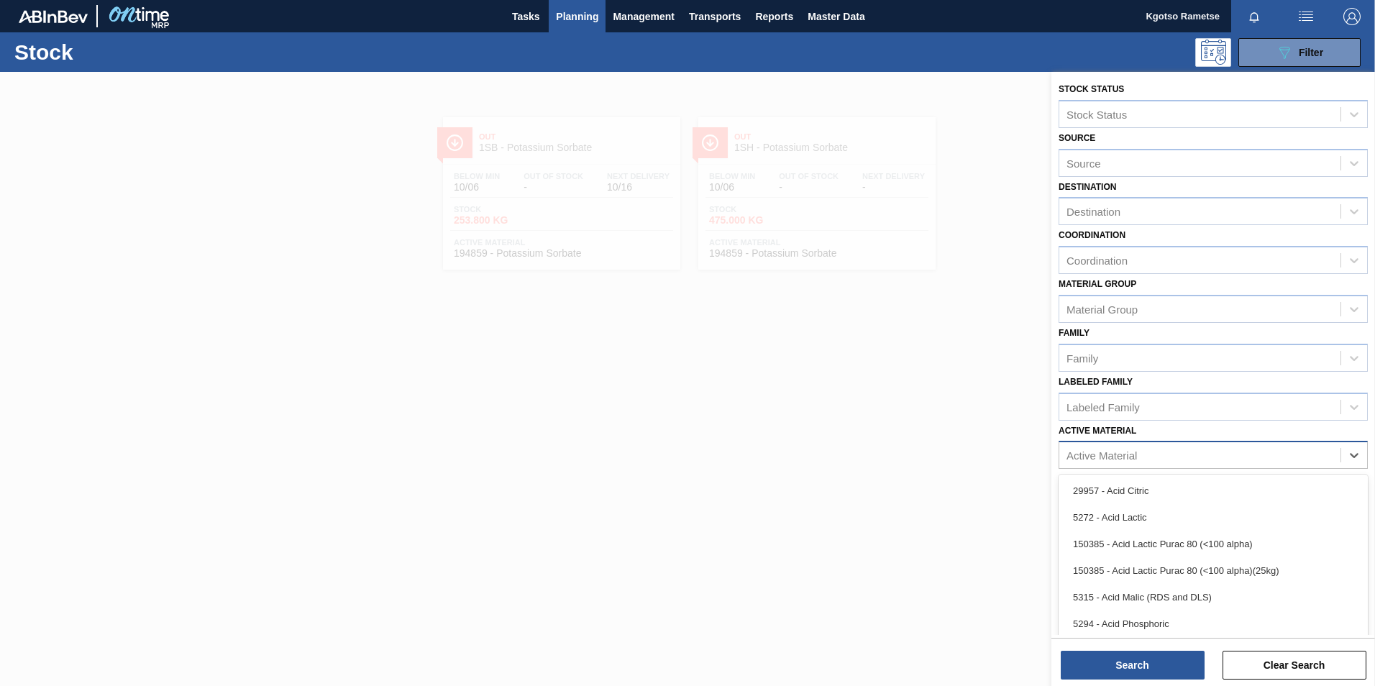
paste Material "285240"
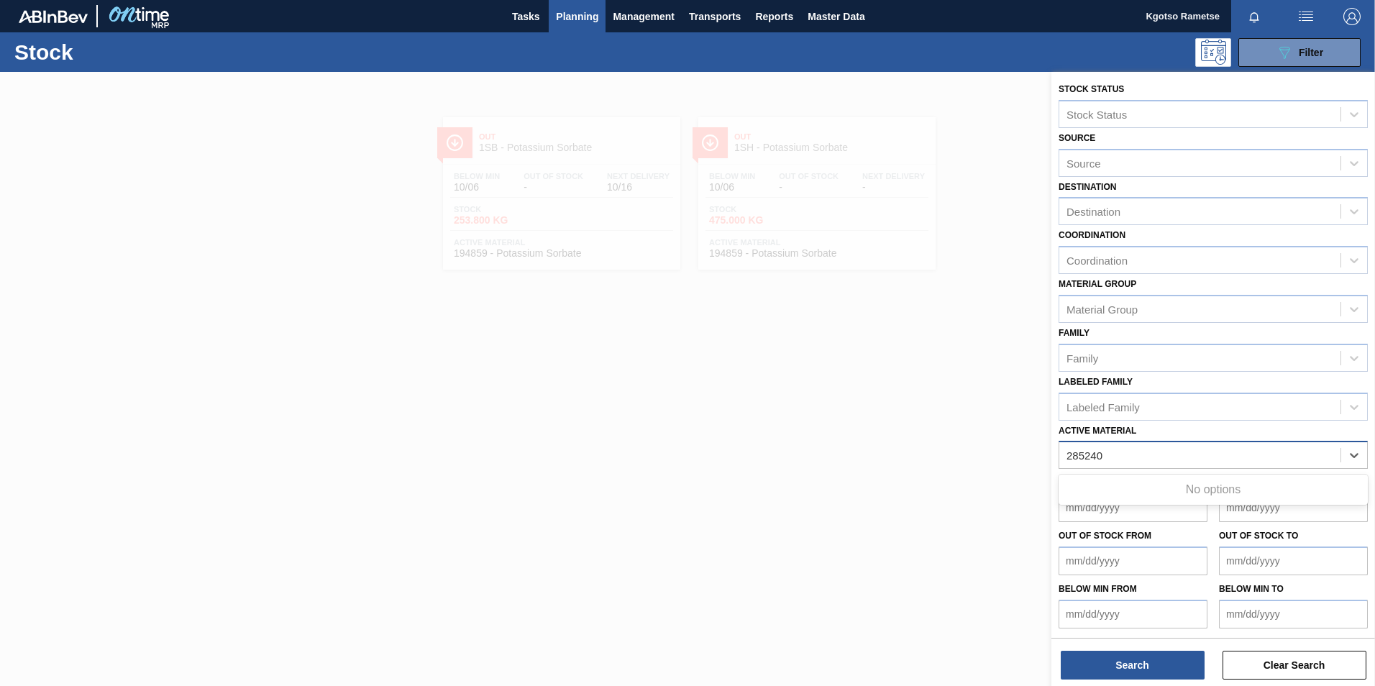
type Material "285240"
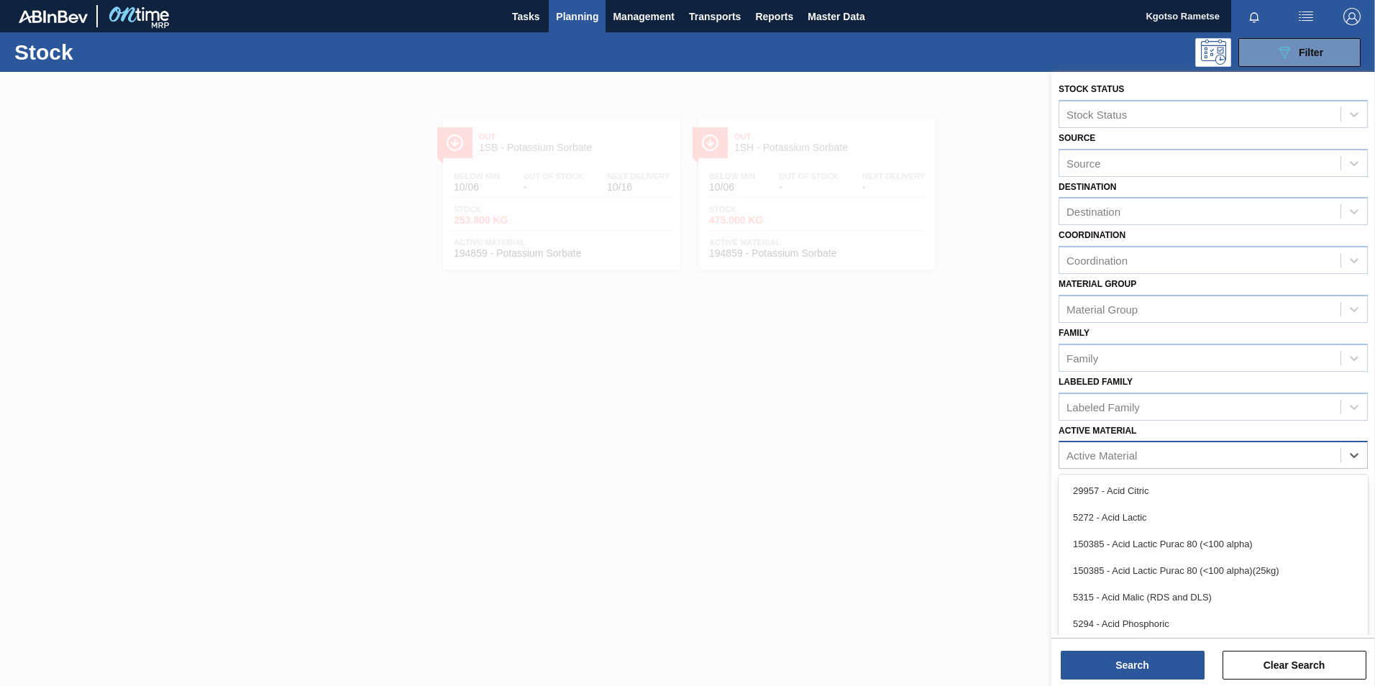
click at [1098, 450] on div "Active Material" at bounding box center [1102, 456] width 70 height 12
paste Material "285239"
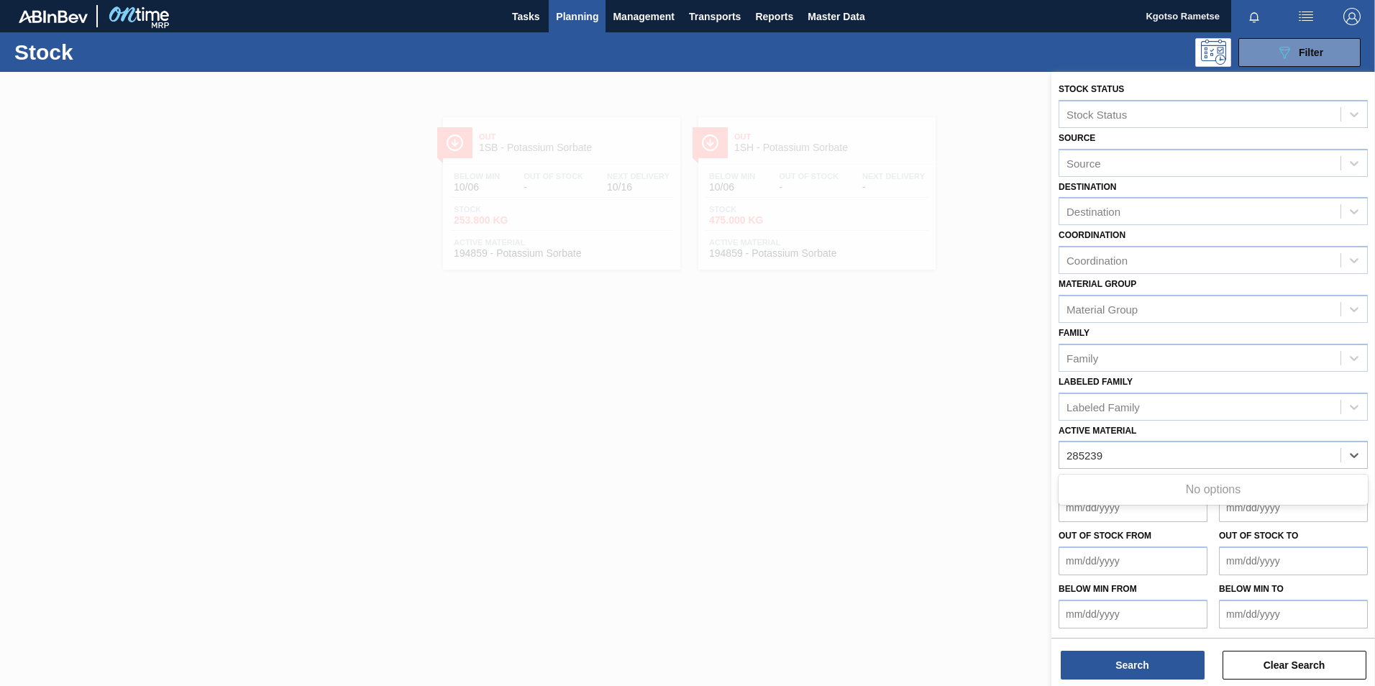
type Material "285239"
click at [790, 465] on div at bounding box center [687, 415] width 1375 height 686
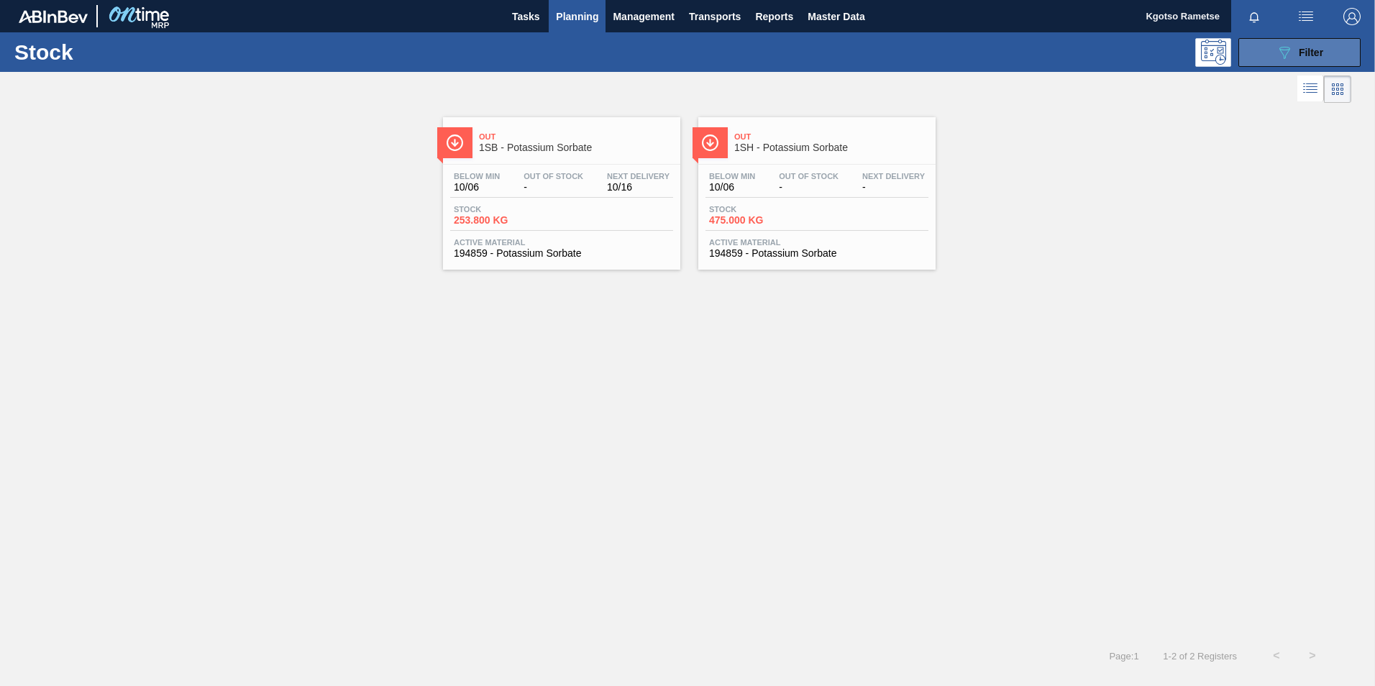
click at [1291, 58] on icon "089F7B8B-B2A5-4AFE-B5C0-19BA573D28AC" at bounding box center [1284, 52] width 17 height 17
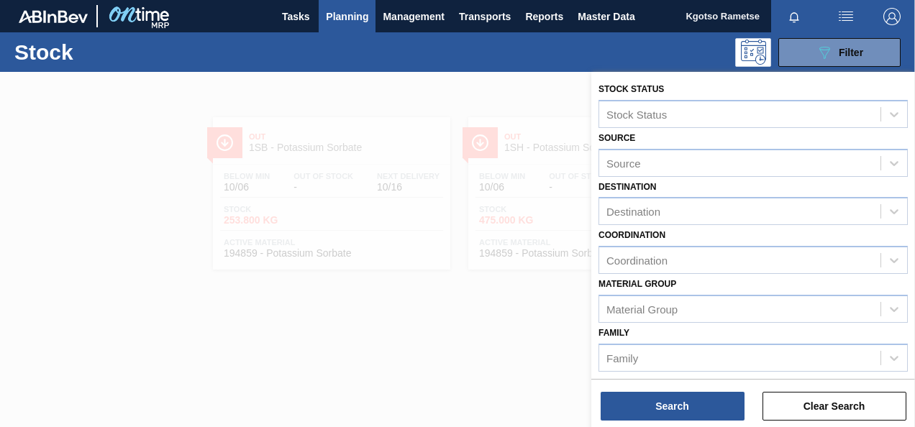
click at [642, 328] on div "Family Family" at bounding box center [753, 347] width 309 height 49
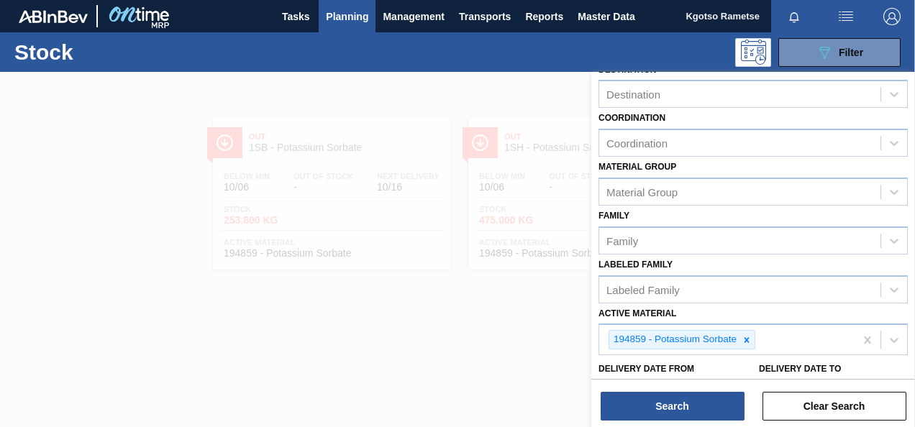
scroll to position [144, 0]
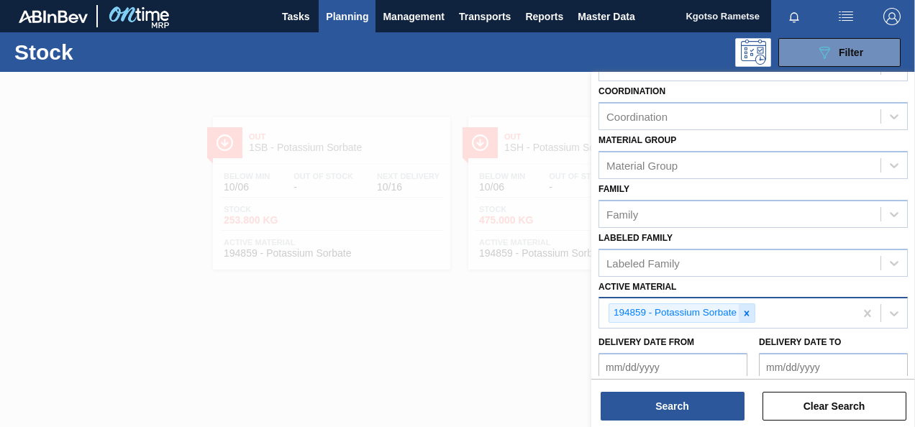
click at [747, 311] on icon at bounding box center [747, 313] width 5 height 5
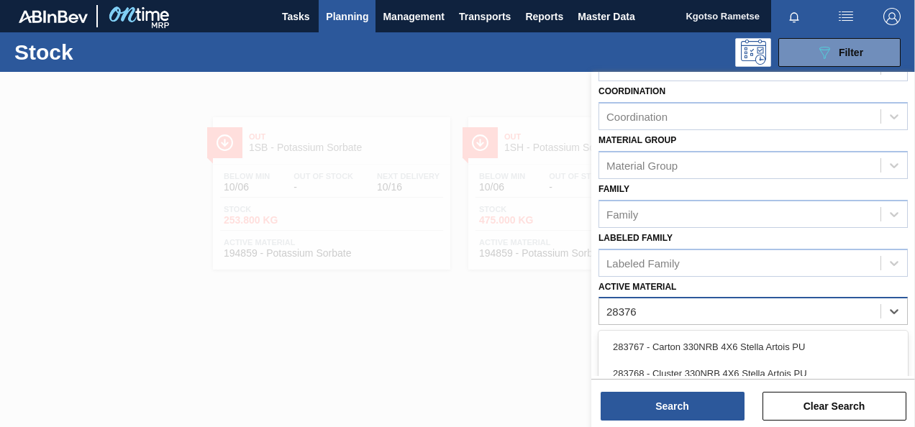
type Material "283768"
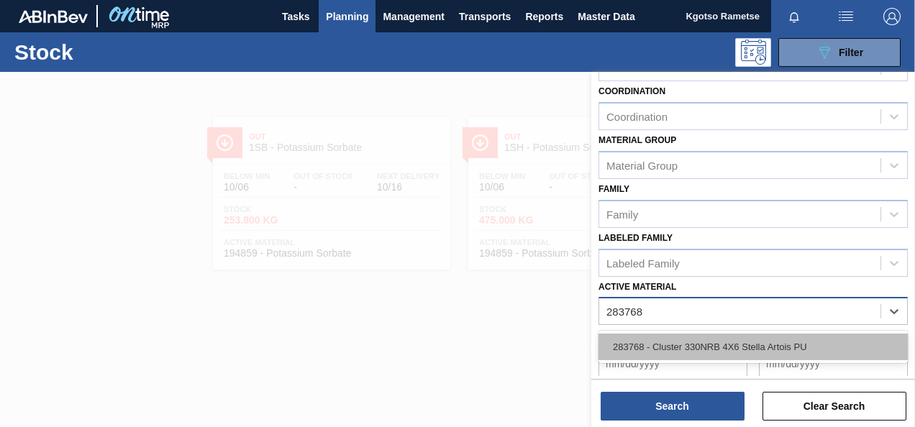
click at [712, 344] on div "283768 - Cluster 330NRB 4X6 Stella Artois PU" at bounding box center [753, 347] width 309 height 27
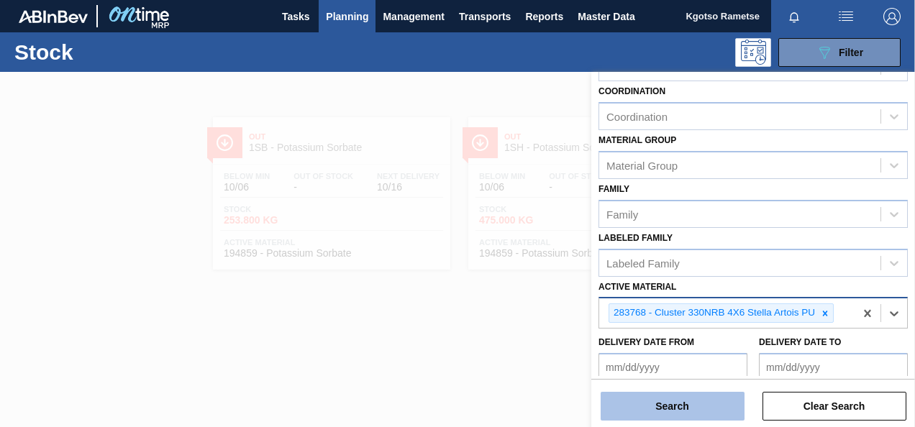
click at [672, 409] on button "Search" at bounding box center [673, 406] width 144 height 29
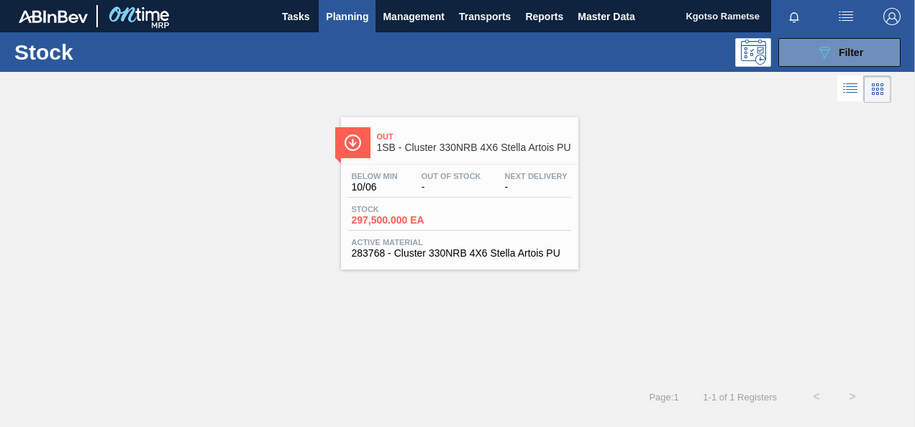
click at [449, 155] on div "Out 1SB - Cluster 330NRB 4X6 Stella Artois PU" at bounding box center [474, 143] width 194 height 32
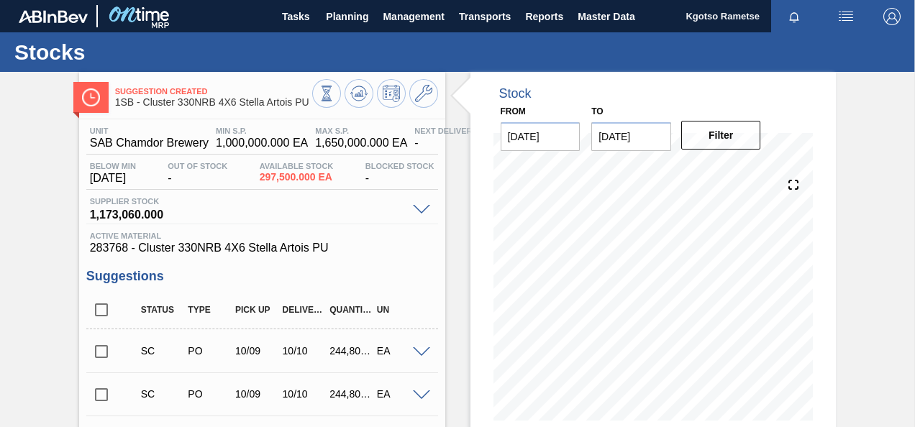
click at [417, 356] on span at bounding box center [421, 352] width 17 height 11
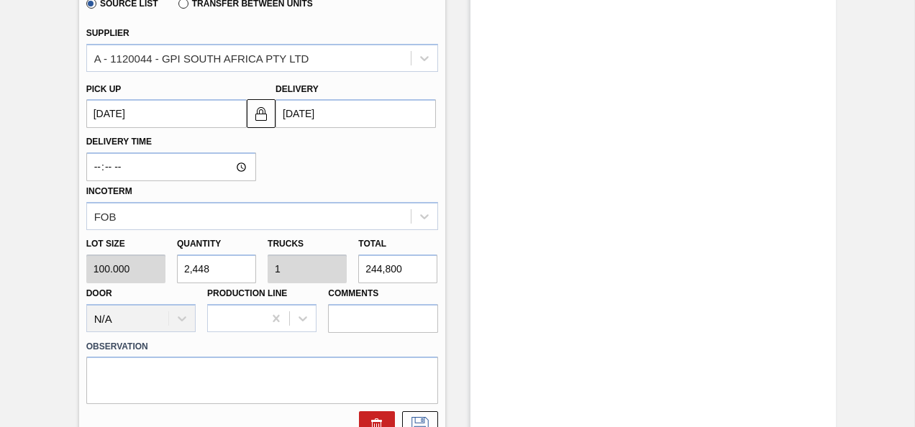
scroll to position [462, 0]
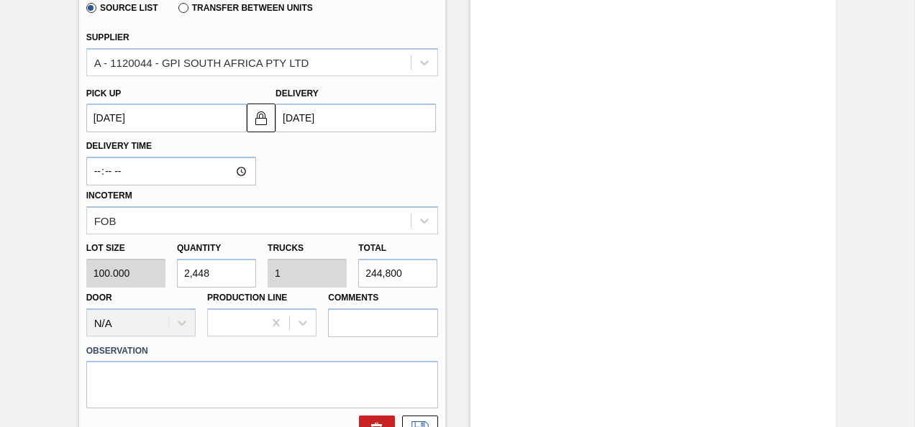
click at [784, 62] on div "Stock From 10/06/2025 to 10/20/2025 Filter 10/16 Stock Projection 1,766,300 SAP…" at bounding box center [653, 248] width 366 height 1276
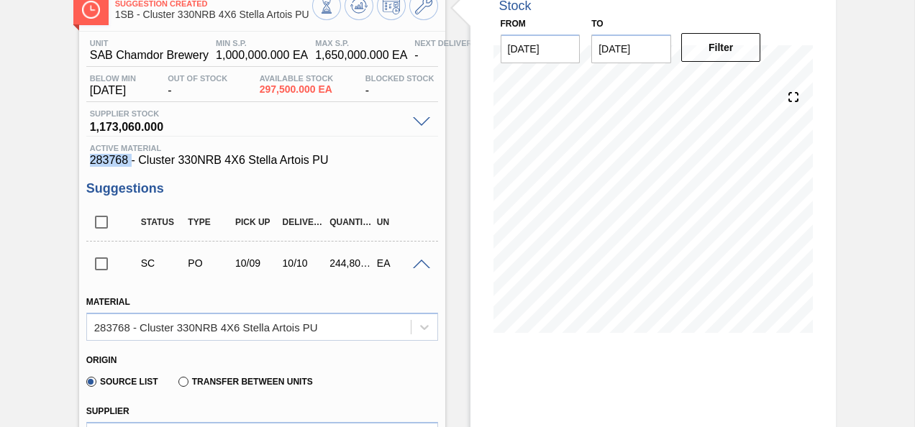
drag, startPoint x: 131, startPoint y: 163, endPoint x: 85, endPoint y: 162, distance: 46.1
copy span "283768"
click at [417, 263] on span at bounding box center [421, 265] width 17 height 11
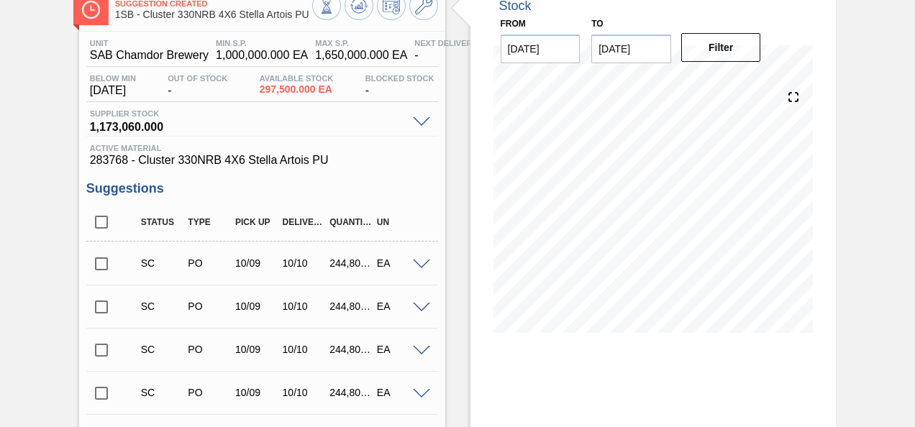
click at [0, 0] on html "Tasks Planning Management Transports Reports Master Data Kgotso Rametse Mark al…" at bounding box center [457, 0] width 915 height 0
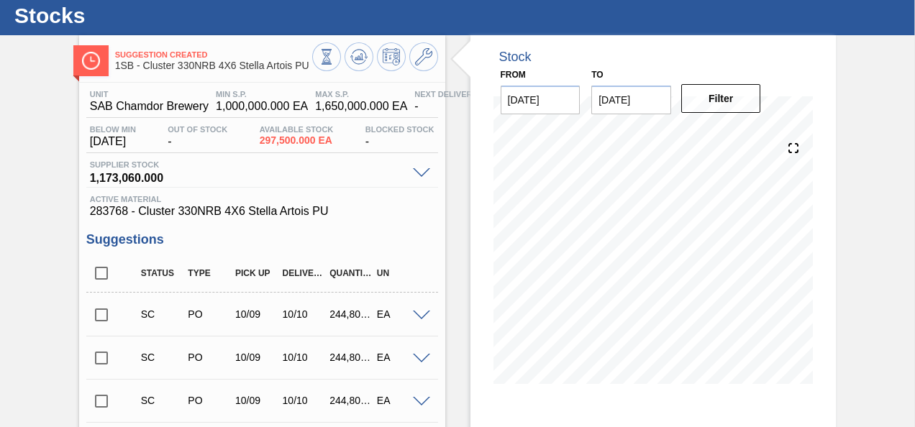
scroll to position [0, 0]
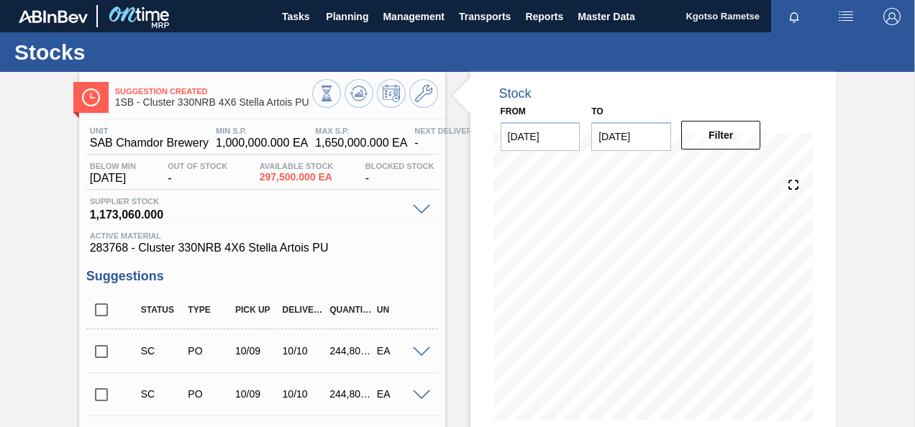
click at [197, 0] on div "Tasks Planning Management Transports Reports Master Data" at bounding box center [457, 16] width 915 height 32
